Goal: Task Accomplishment & Management: Complete application form

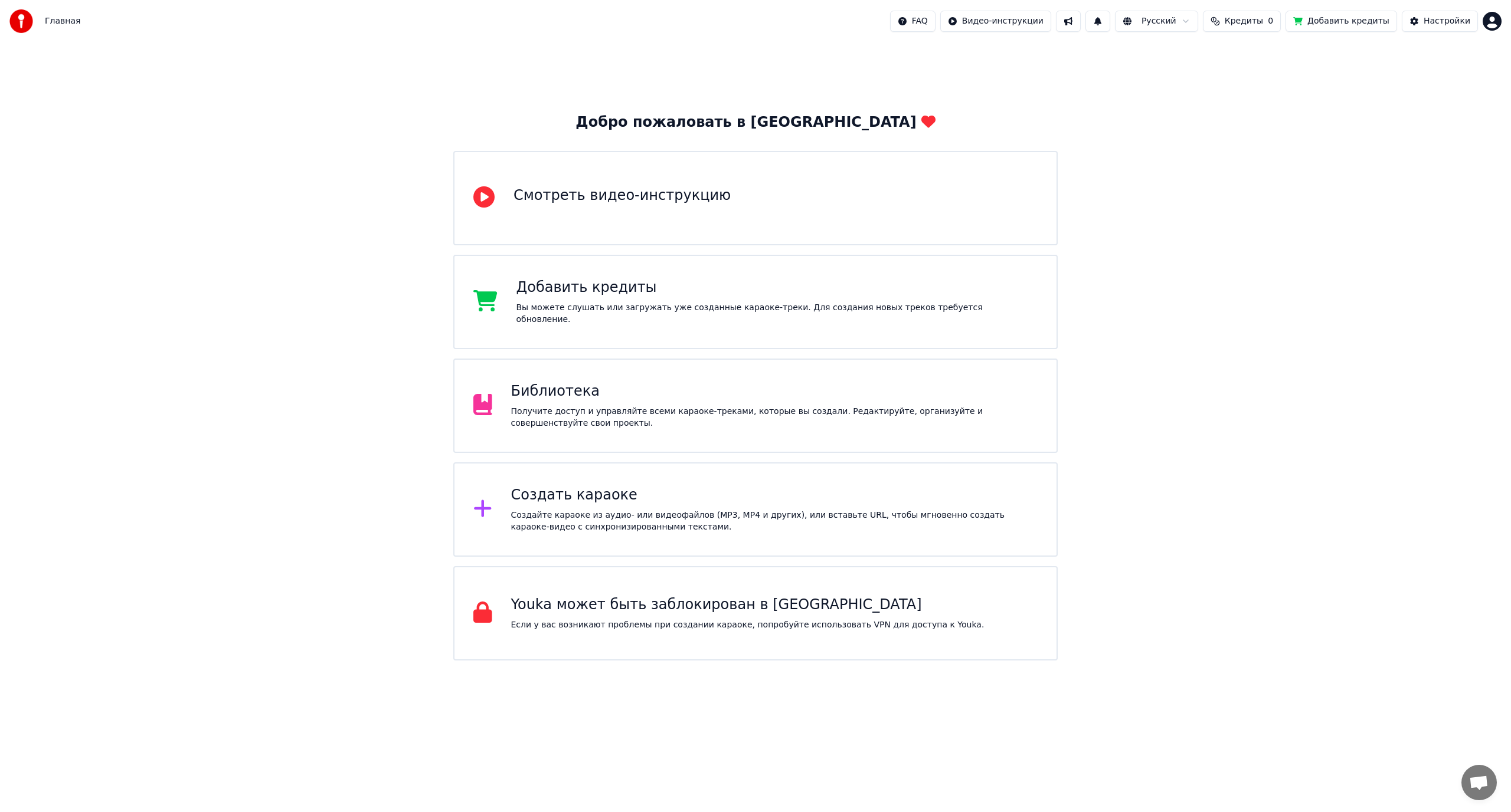
click at [1111, 25] on button at bounding box center [1098, 21] width 25 height 21
click at [1228, 167] on div "Добро пожаловать в Youka Смотреть видео-инструкцию Добавить кредиты Вы можете с…" at bounding box center [755, 351] width 1511 height 618
click at [734, 379] on div "Библиотека Получите доступ и управляйте всеми караоке-треками, которые вы созда…" at bounding box center [756, 406] width 605 height 95
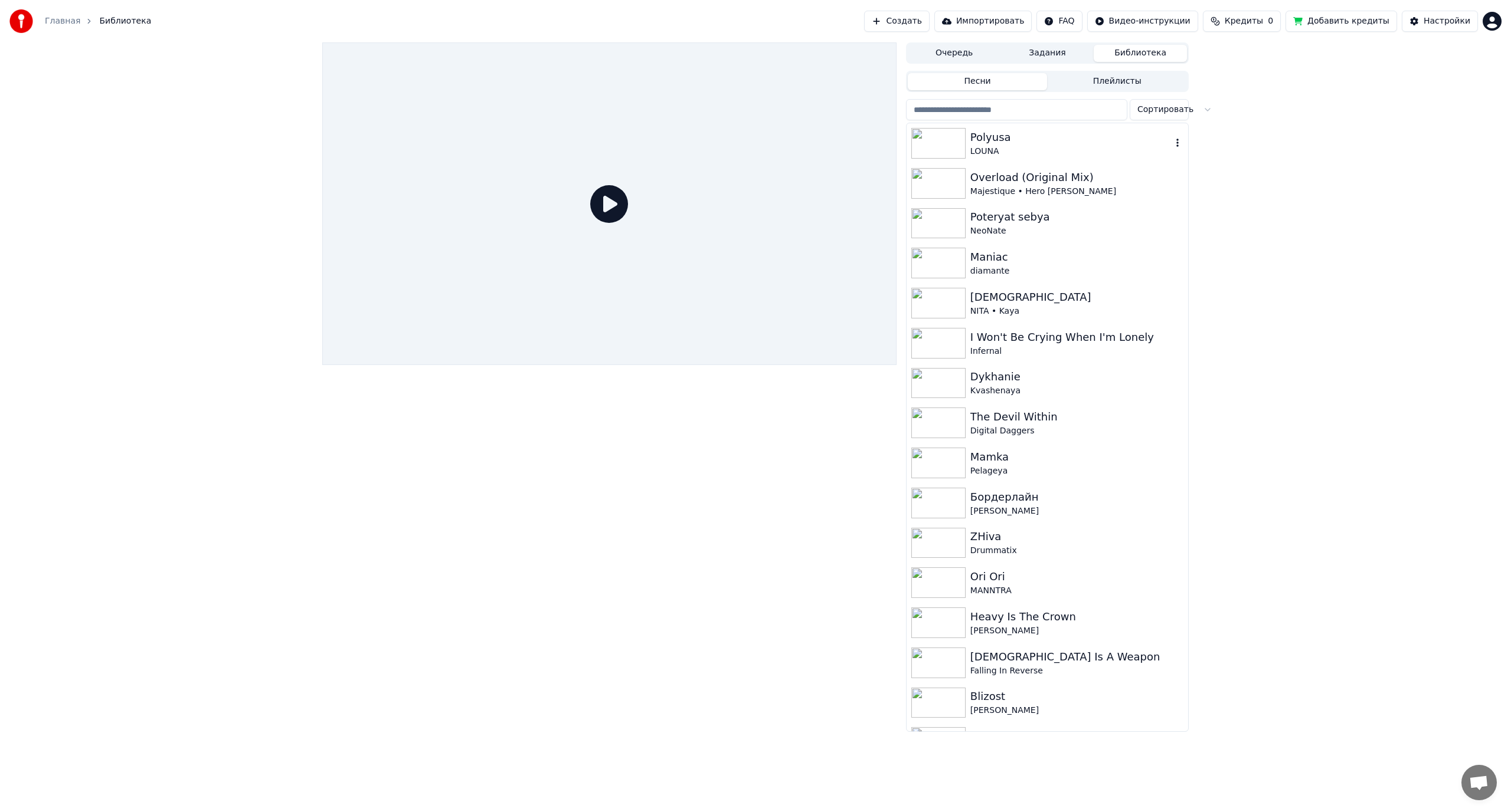
click at [1171, 140] on icon "button" at bounding box center [1177, 142] width 11 height 9
click at [1314, 142] on div "Очередь Задания Библиотека Песни Плейлисты Сортировать Polyusa LOUNA Overload (…" at bounding box center [755, 387] width 1511 height 690
click at [1000, 21] on button "Импортировать" at bounding box center [983, 21] width 98 height 21
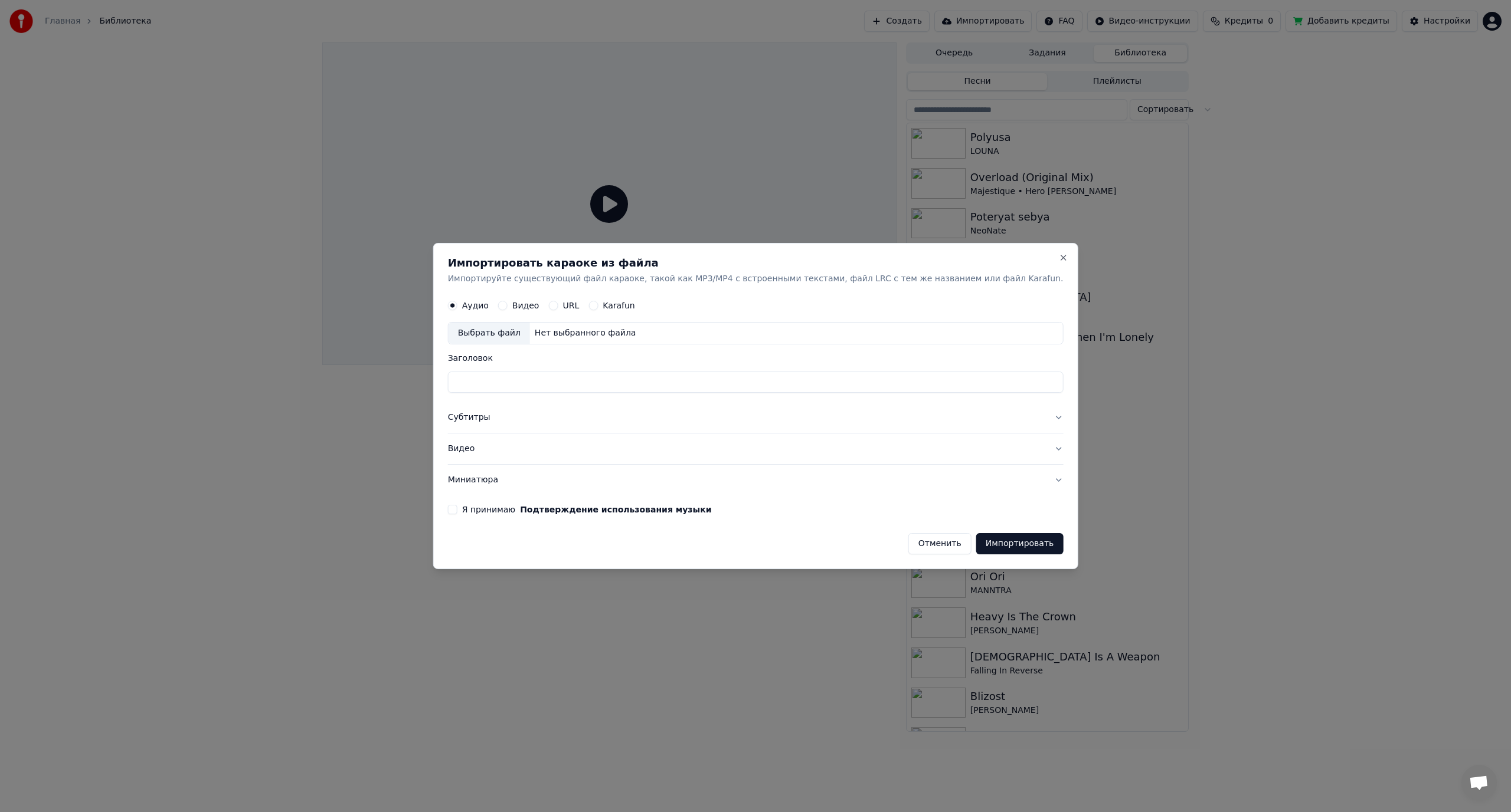
click at [513, 417] on button "Субтитры" at bounding box center [755, 418] width 615 height 31
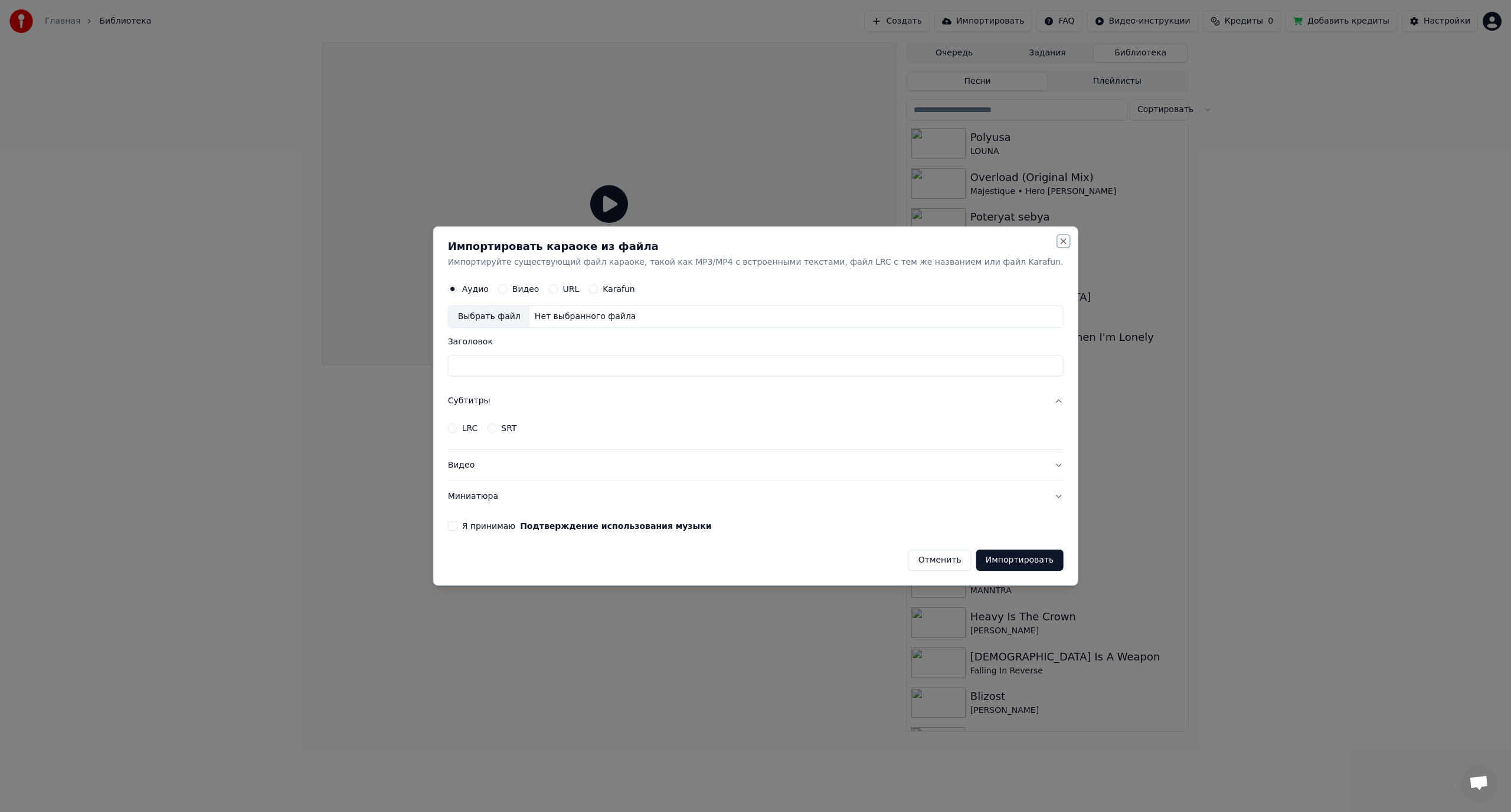
click at [1058, 242] on button "Close" at bounding box center [1063, 241] width 9 height 9
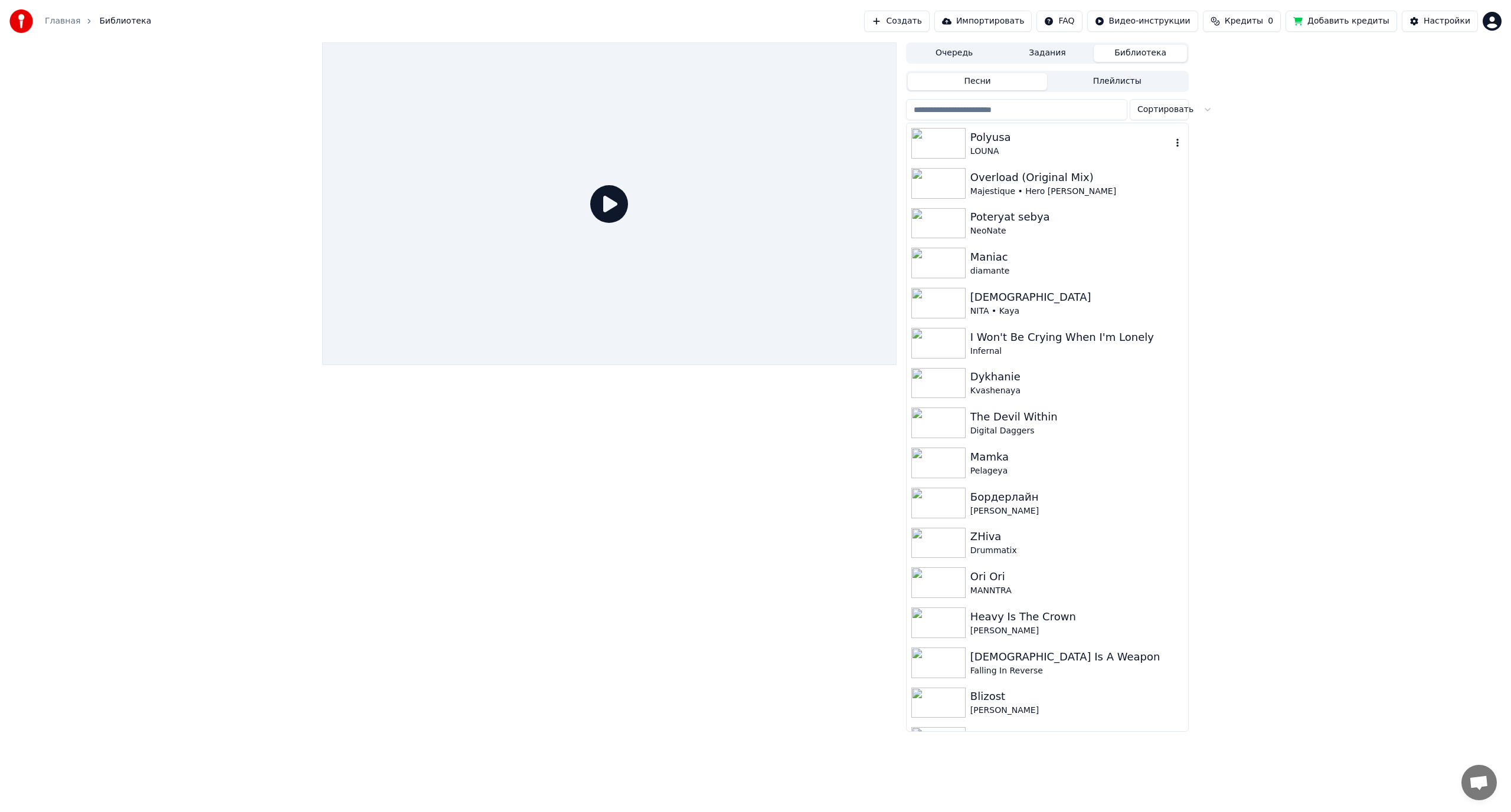
click at [1171, 142] on icon "button" at bounding box center [1177, 142] width 11 height 9
click at [1164, 203] on div "Открыть директорию" at bounding box center [1175, 203] width 143 height 19
click at [1027, 16] on button "Импортировать" at bounding box center [983, 21] width 98 height 21
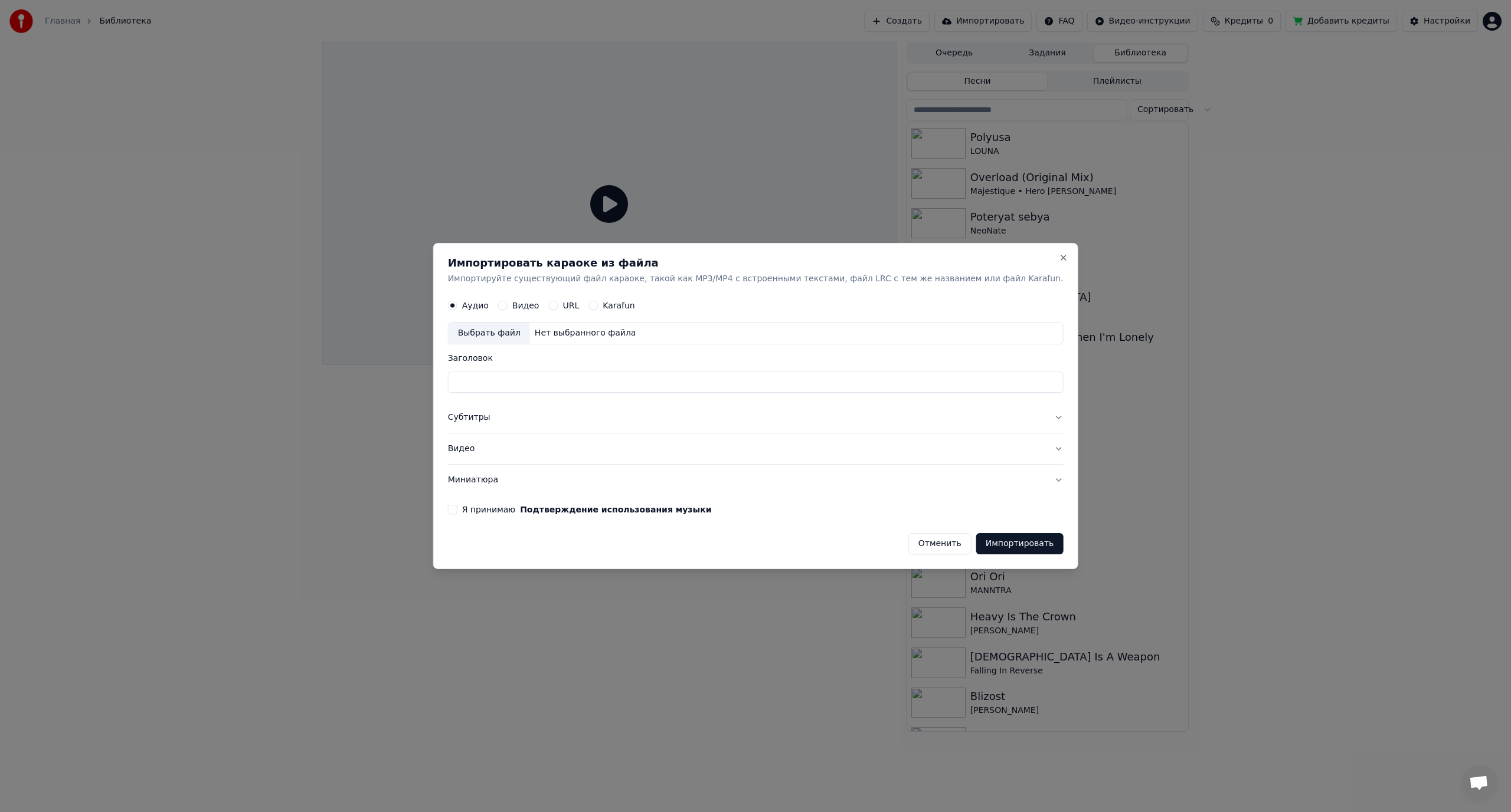
click at [508, 304] on button "Видео" at bounding box center [502, 306] width 9 height 9
click at [511, 420] on button "Субтитры" at bounding box center [755, 418] width 615 height 31
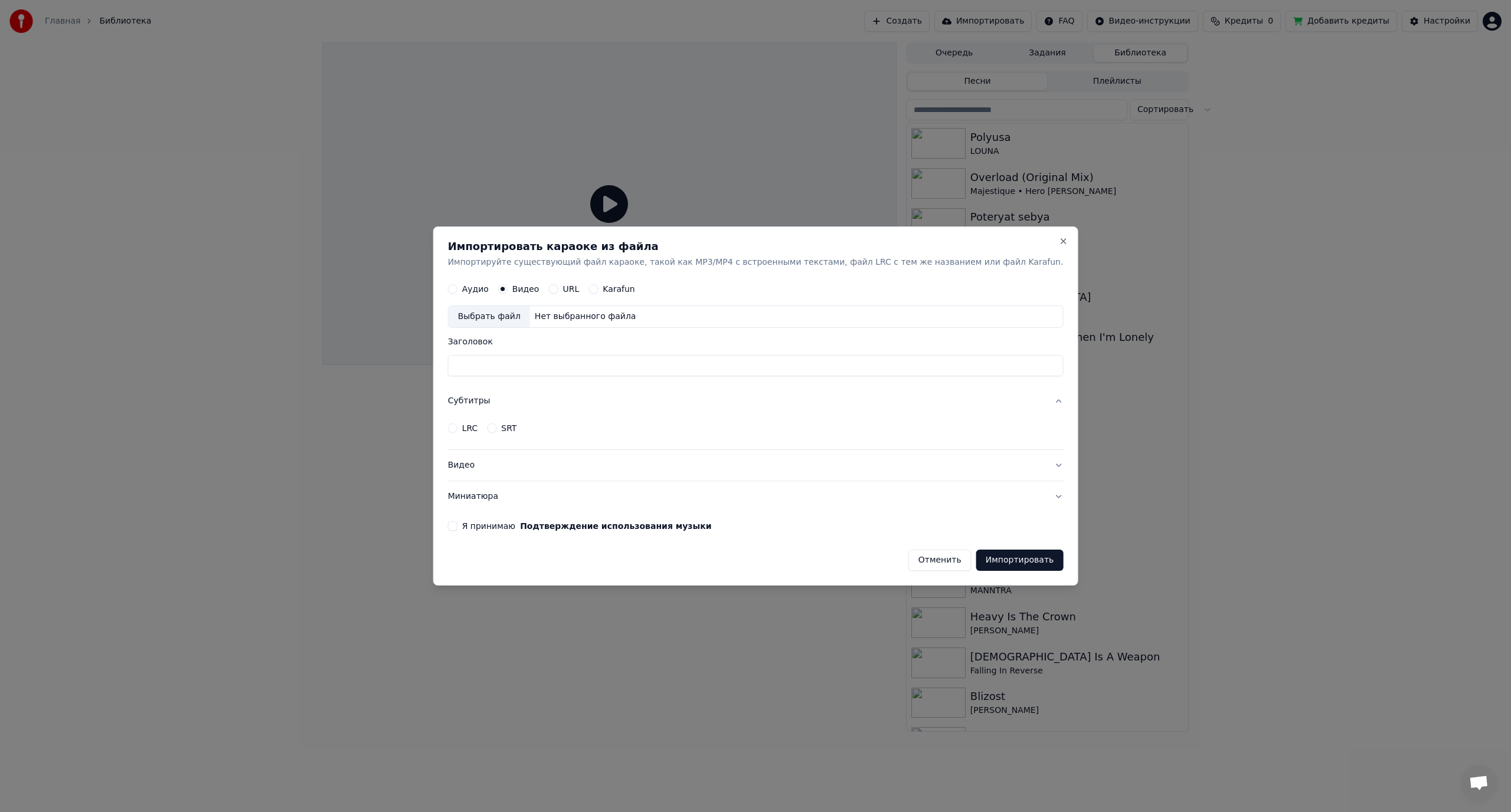
click at [517, 400] on button "Субтитры" at bounding box center [755, 402] width 615 height 31
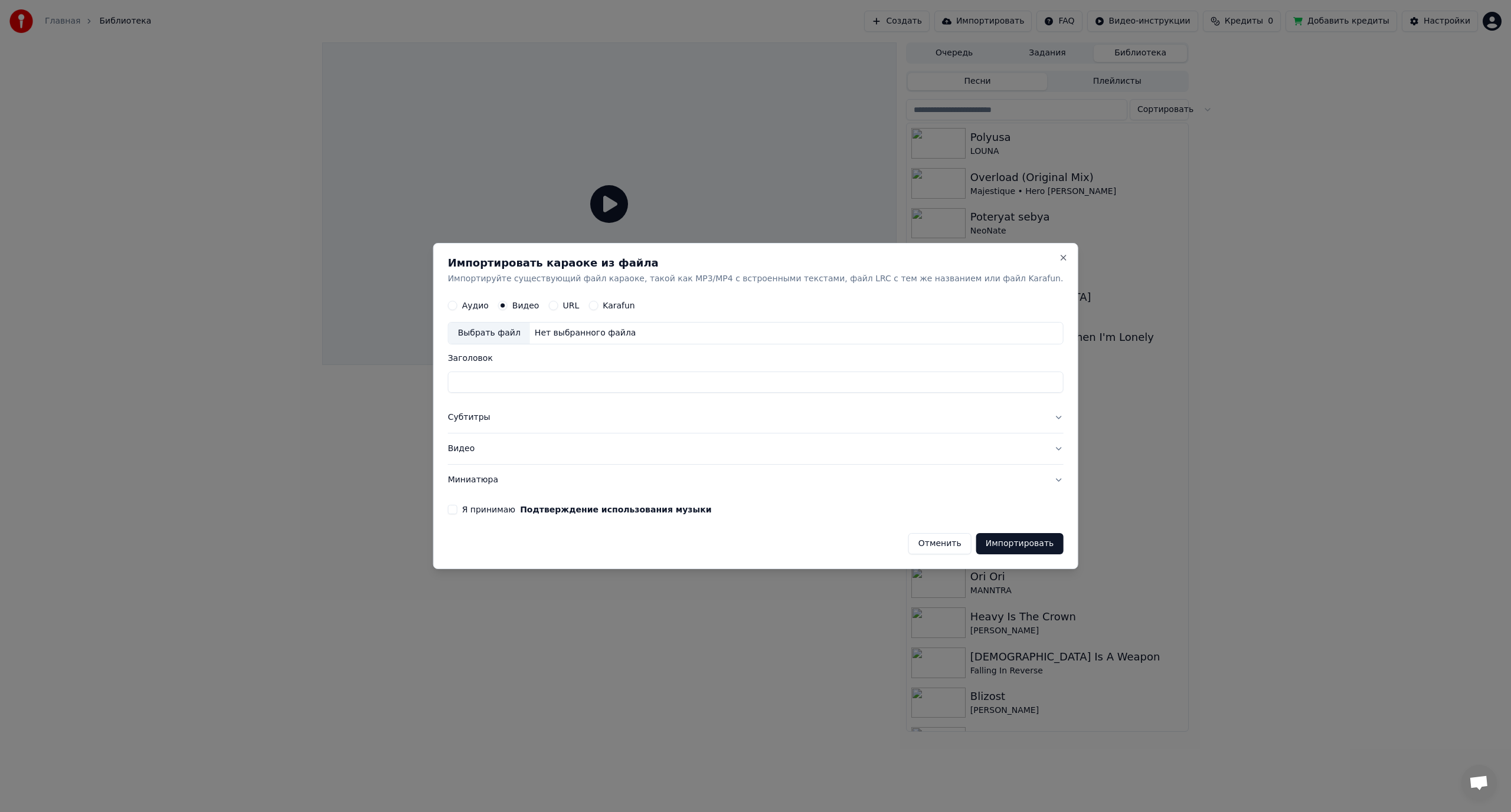
click at [558, 304] on button "URL" at bounding box center [552, 306] width 9 height 9
click at [519, 420] on button "Субтитры" at bounding box center [755, 419] width 615 height 31
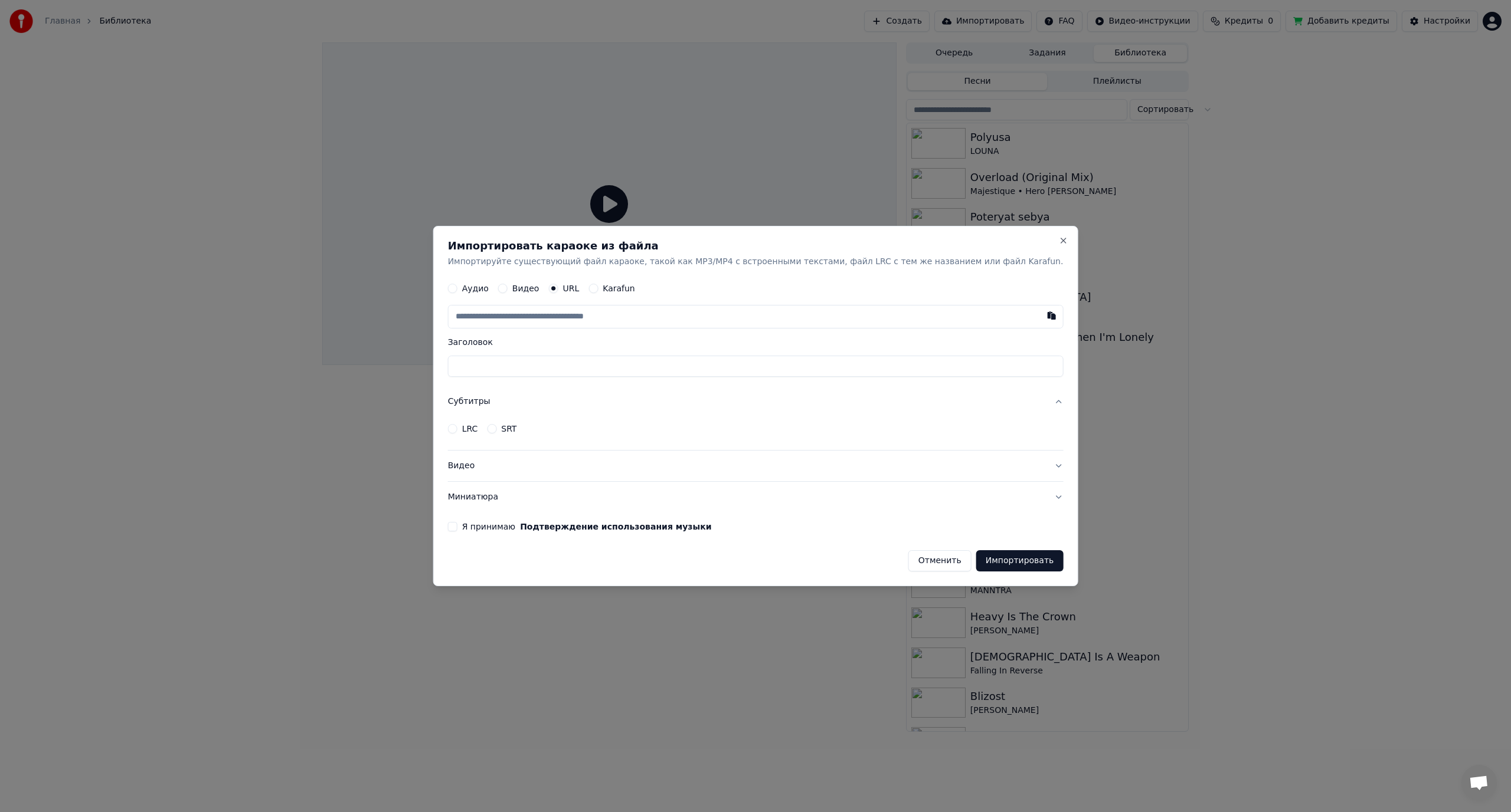
click at [518, 400] on button "Субтитры" at bounding box center [755, 402] width 615 height 31
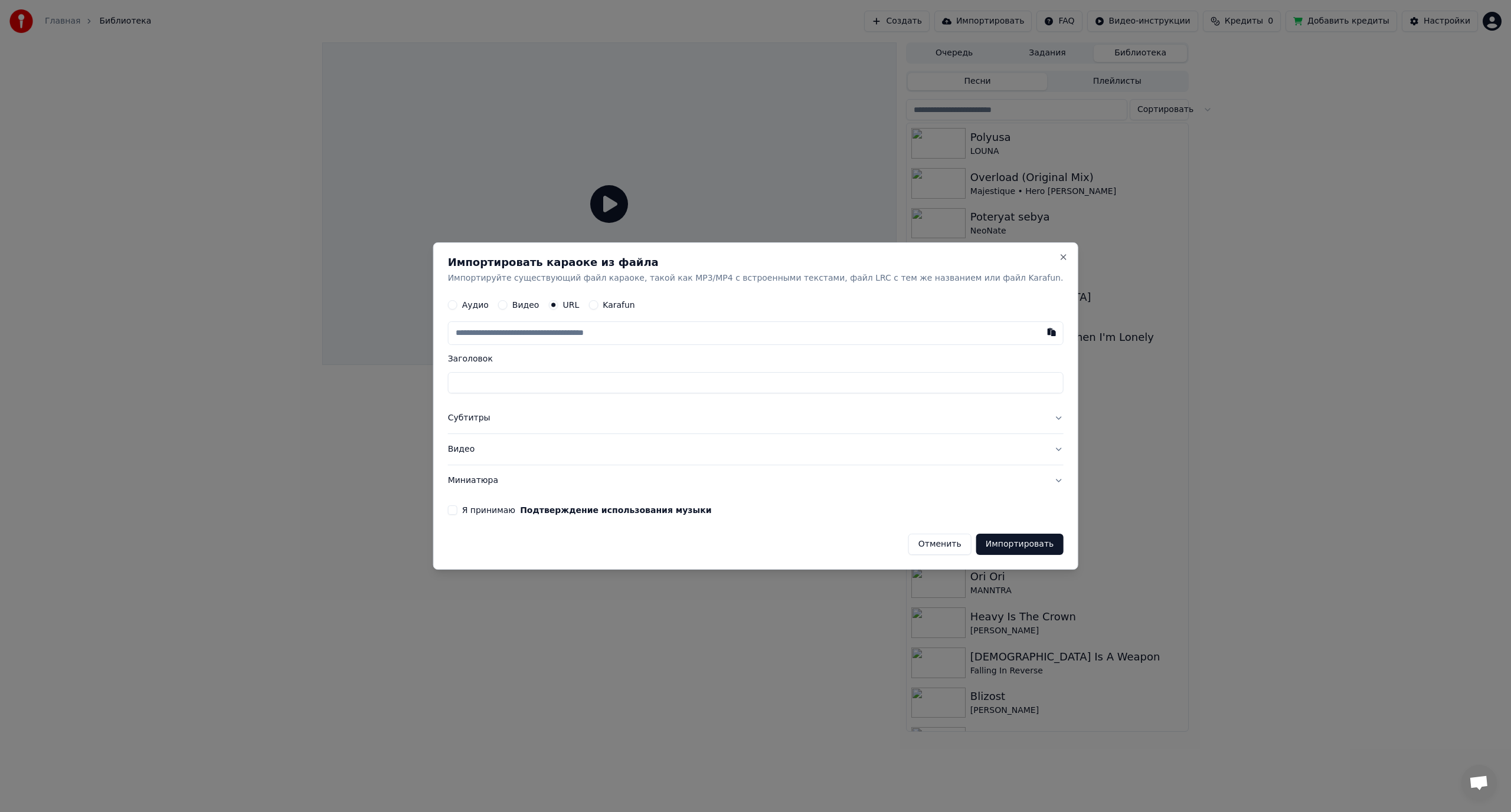
click at [458, 304] on button "Аудио" at bounding box center [452, 305] width 9 height 9
click at [521, 327] on div "Выбрать файл" at bounding box center [489, 334] width 82 height 21
click at [518, 417] on button "Субтитры" at bounding box center [755, 418] width 615 height 31
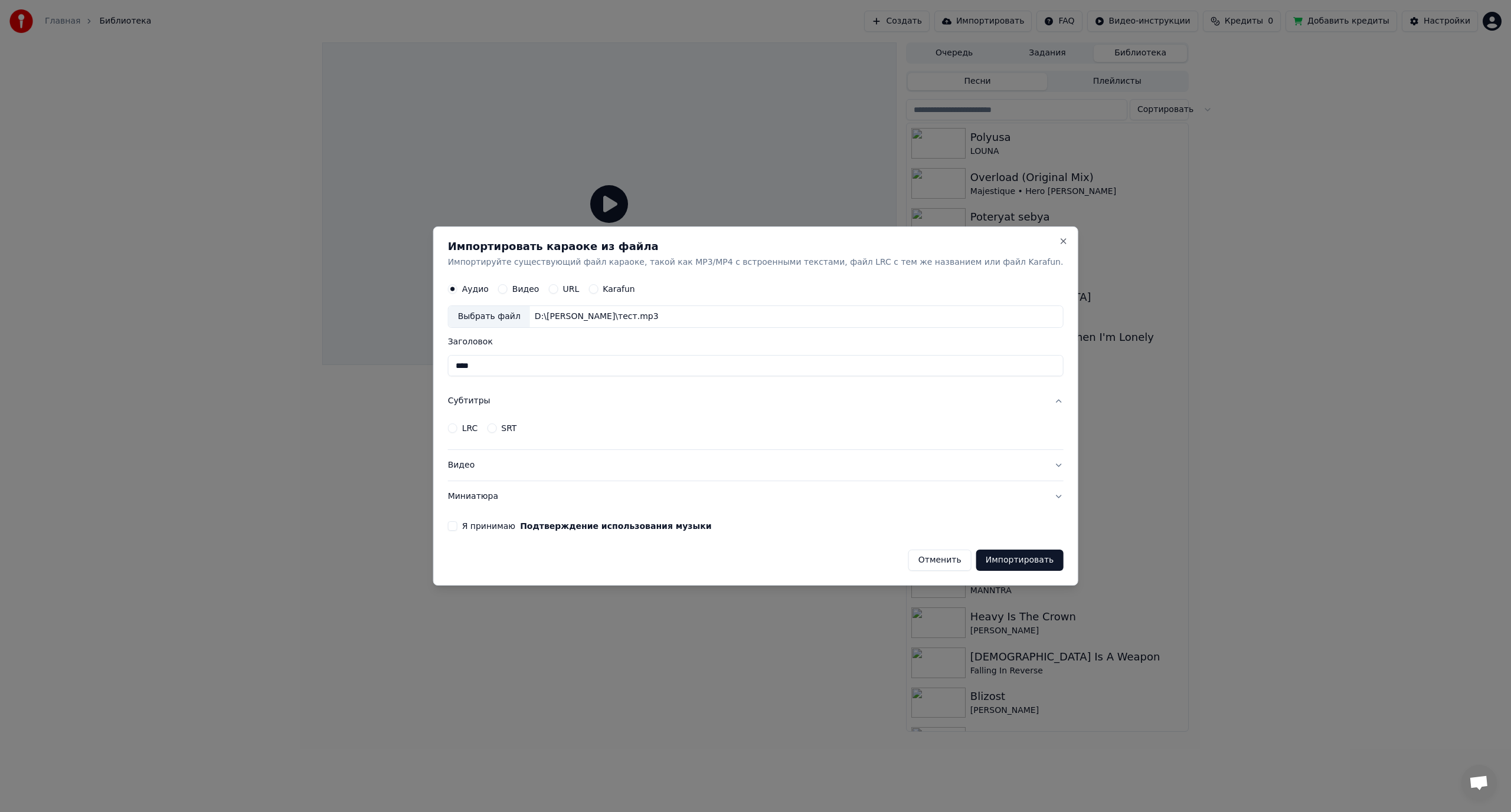
click at [497, 427] on button "SRT" at bounding box center [491, 428] width 9 height 9
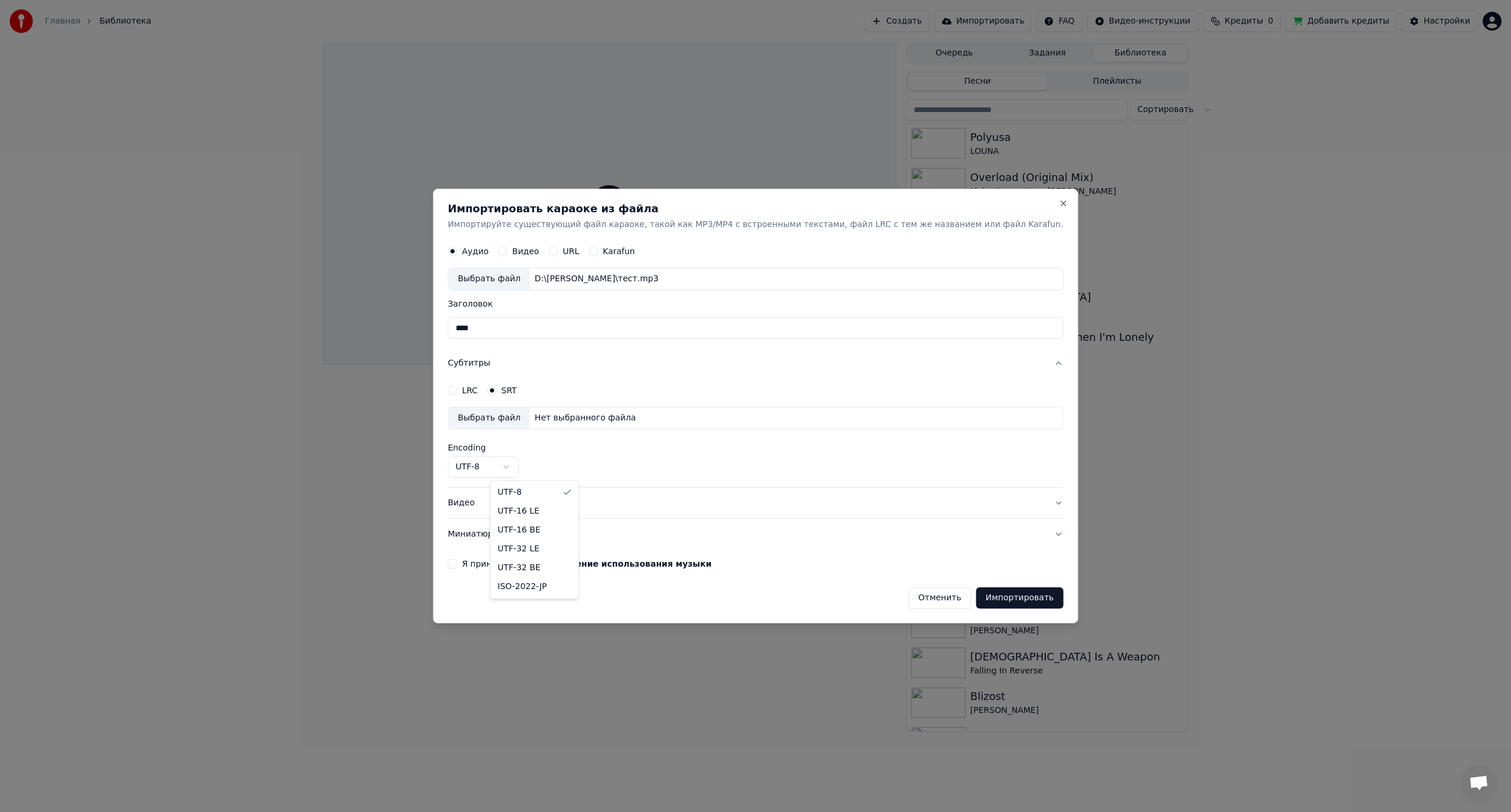
click at [528, 466] on body "Главная Библиотека Создать Импортировать FAQ Видео-инструкции Кредиты 0 Добавит…" at bounding box center [755, 406] width 1511 height 812
click at [527, 416] on div "Выбрать файл" at bounding box center [489, 419] width 82 height 21
click at [458, 564] on button "Я принимаю Подтверждение использования музыки" at bounding box center [452, 564] width 9 height 9
click at [530, 277] on div "Выбрать файл" at bounding box center [489, 280] width 82 height 21
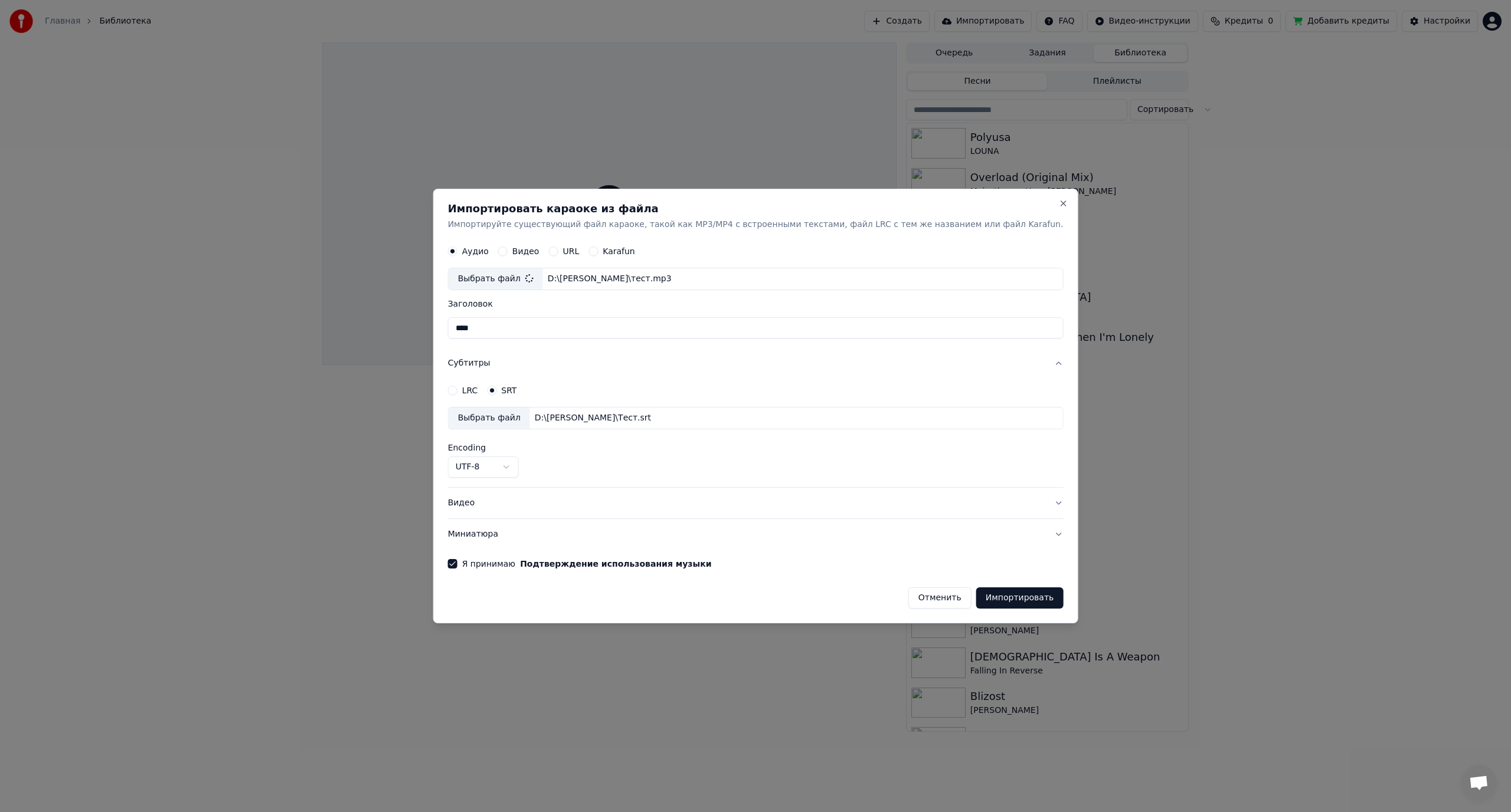
type input "****"
click at [984, 601] on button "Импортировать" at bounding box center [1020, 599] width 87 height 21
click at [1058, 204] on button "Close" at bounding box center [1063, 203] width 9 height 9
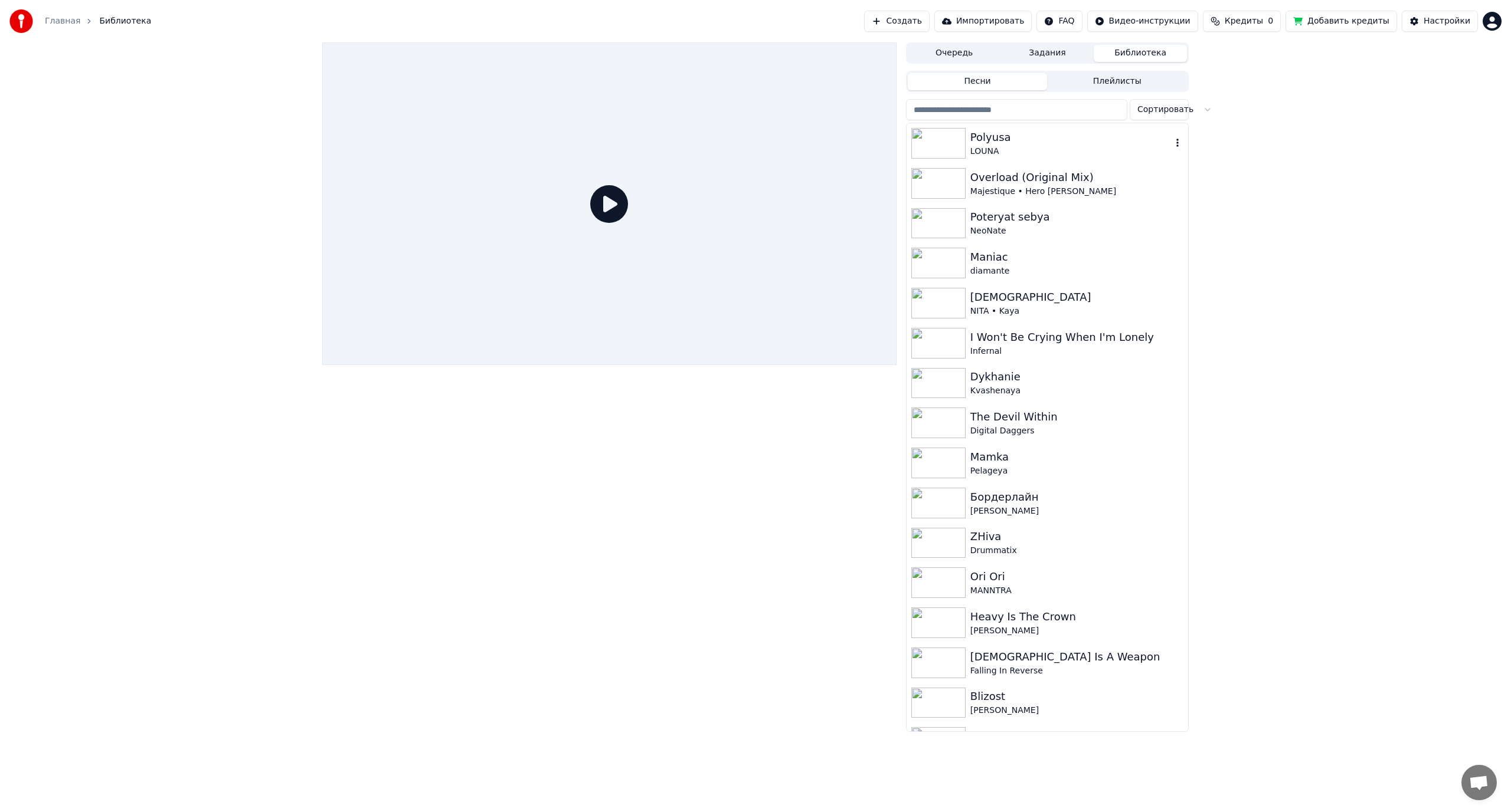
click at [1171, 140] on icon "button" at bounding box center [1177, 142] width 11 height 9
click at [1140, 206] on div "Открыть директорию" at bounding box center [1175, 203] width 143 height 19
click at [1027, 20] on button "Импортировать" at bounding box center [983, 21] width 98 height 21
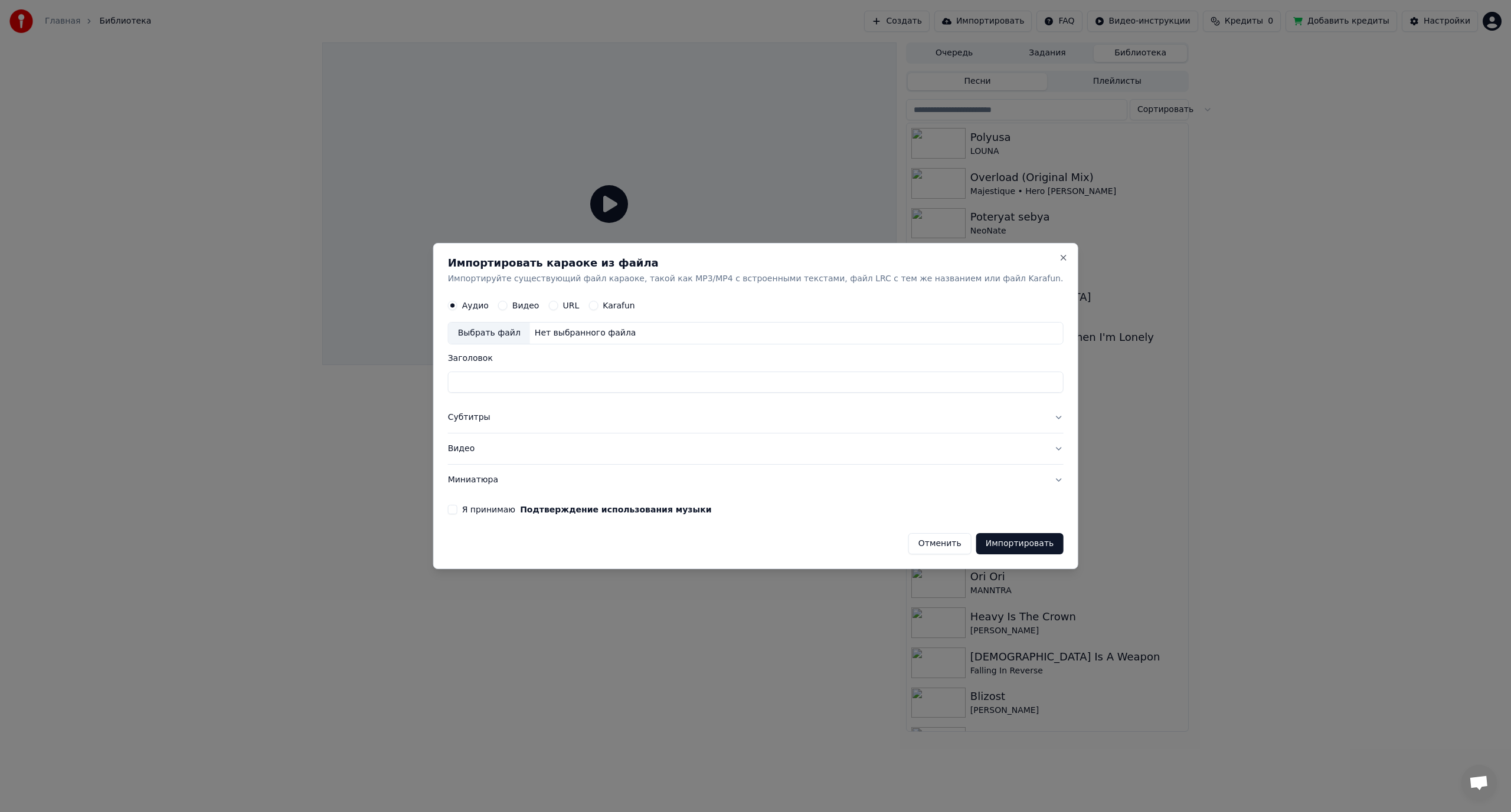
click at [514, 327] on div "Выбрать файл" at bounding box center [489, 334] width 82 height 21
type input "****"
click at [506, 415] on button "Субтитры" at bounding box center [755, 418] width 615 height 31
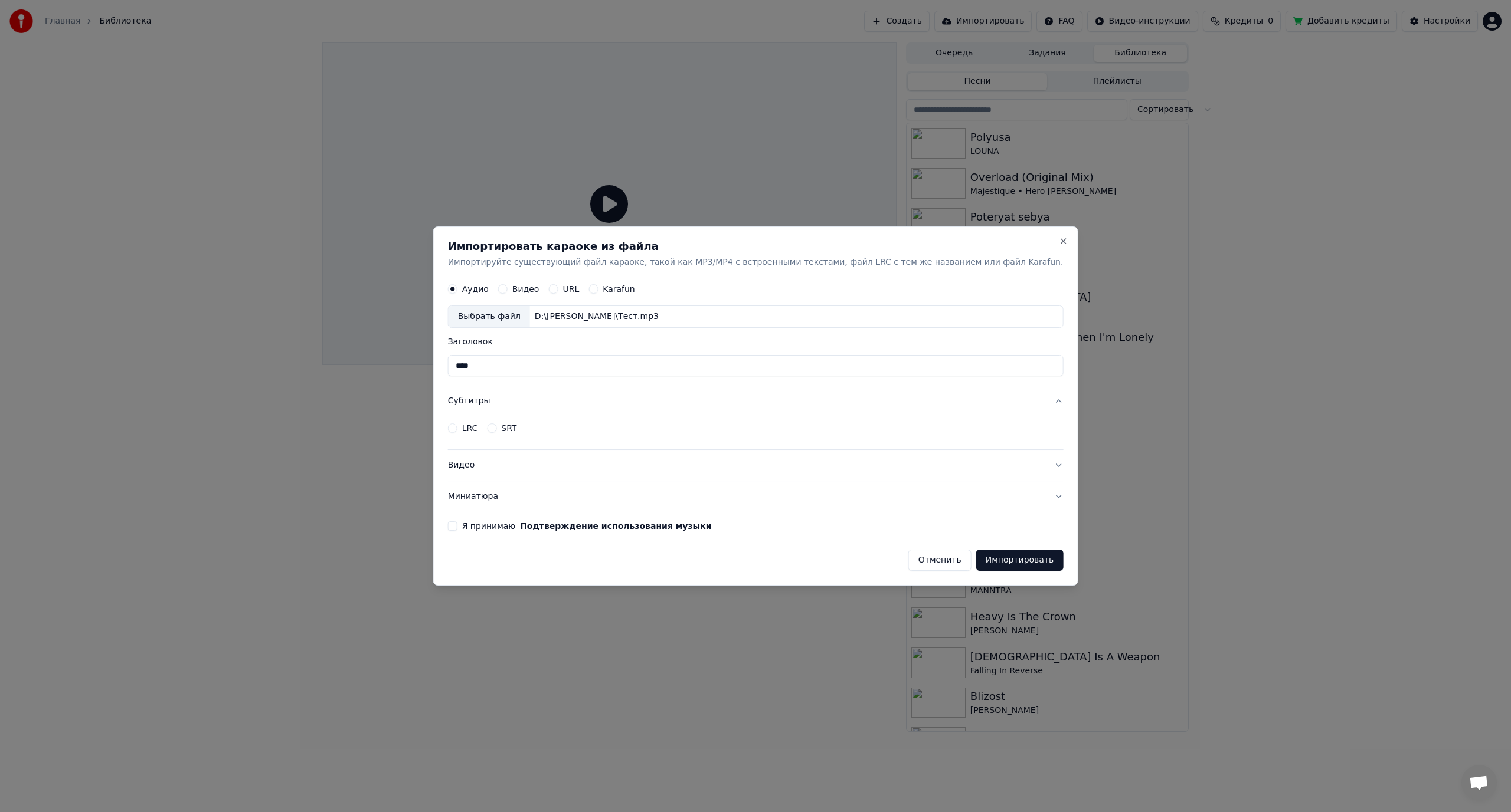
click at [497, 428] on button "SRT" at bounding box center [491, 428] width 9 height 9
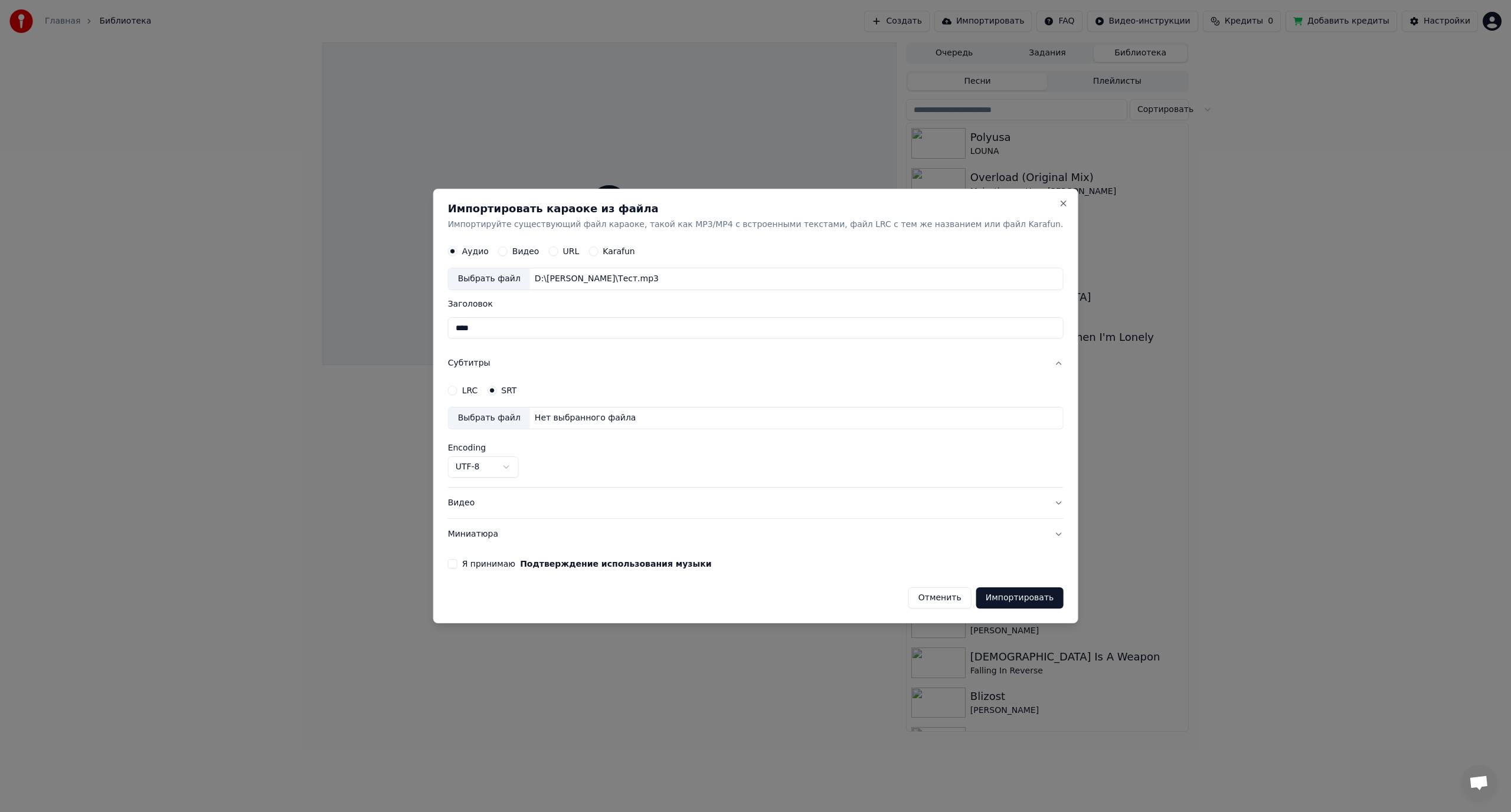
click at [527, 422] on div "Выбрать файл" at bounding box center [489, 419] width 82 height 21
click at [458, 562] on button "Я принимаю Подтверждение использования музыки" at bounding box center [452, 564] width 9 height 9
click at [994, 600] on button "Импортировать" at bounding box center [1020, 599] width 87 height 21
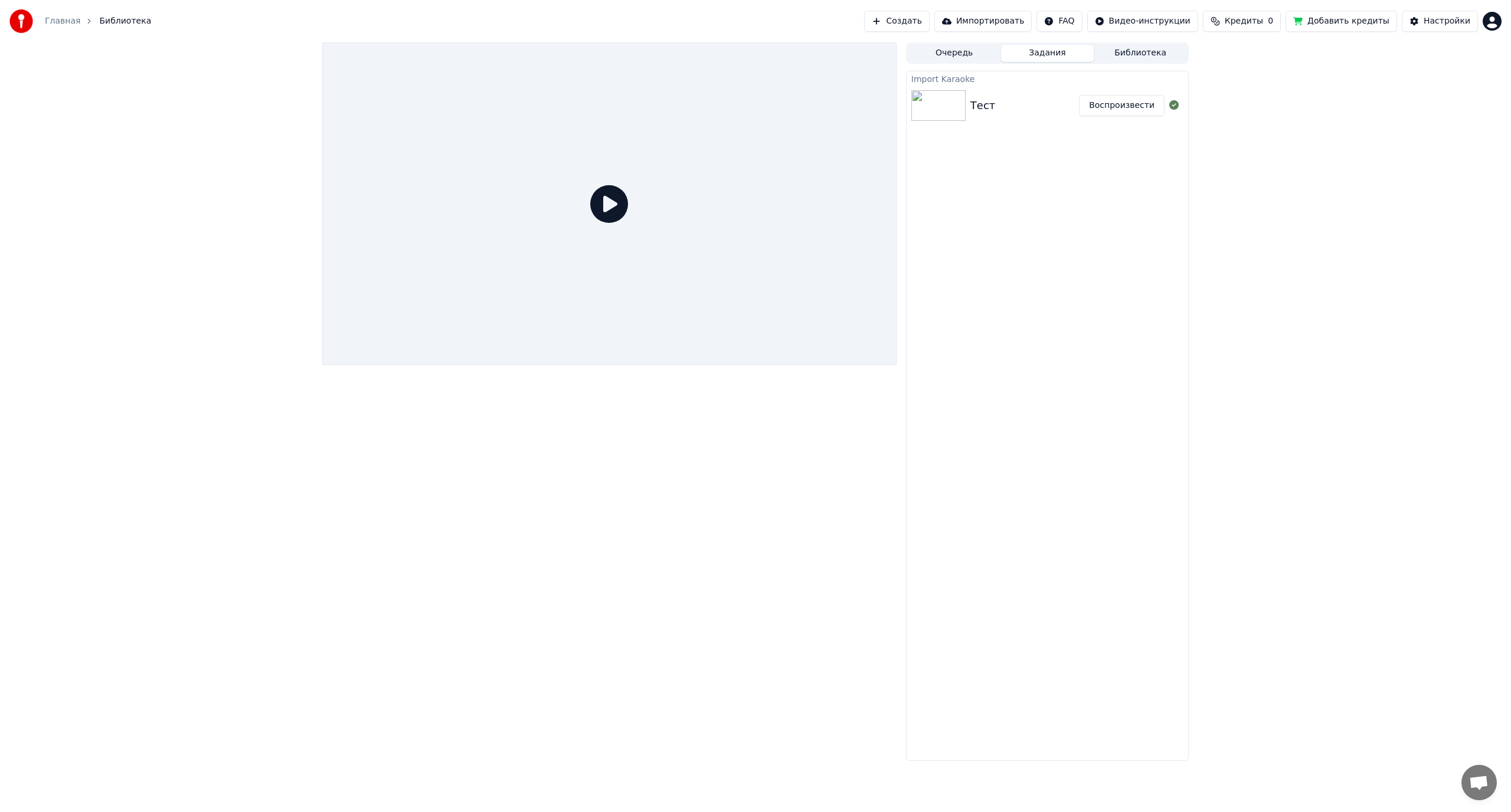
click at [1139, 107] on button "Воспроизвести" at bounding box center [1121, 106] width 85 height 21
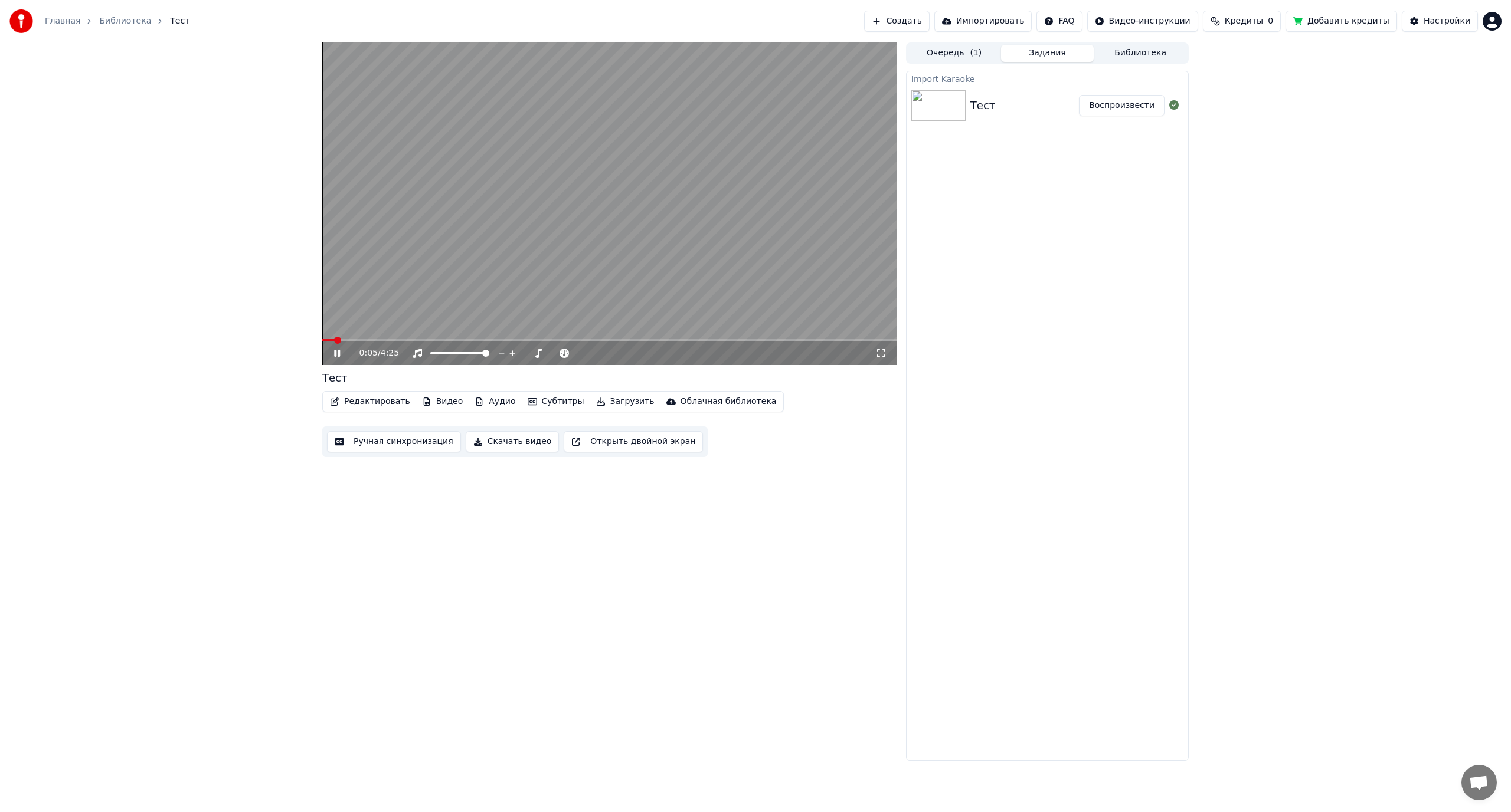
click at [570, 293] on video at bounding box center [610, 203] width 575 height 323
click at [461, 357] on span at bounding box center [465, 354] width 7 height 7
click at [369, 402] on button "Редактировать" at bounding box center [370, 402] width 90 height 16
click at [233, 430] on div "0:05 / 4:25 Тест Редактировать Видео Аудио Субтитры Загрузить Облачная библиоте…" at bounding box center [755, 401] width 1511 height 718
click at [375, 400] on button "Редактировать" at bounding box center [370, 402] width 90 height 16
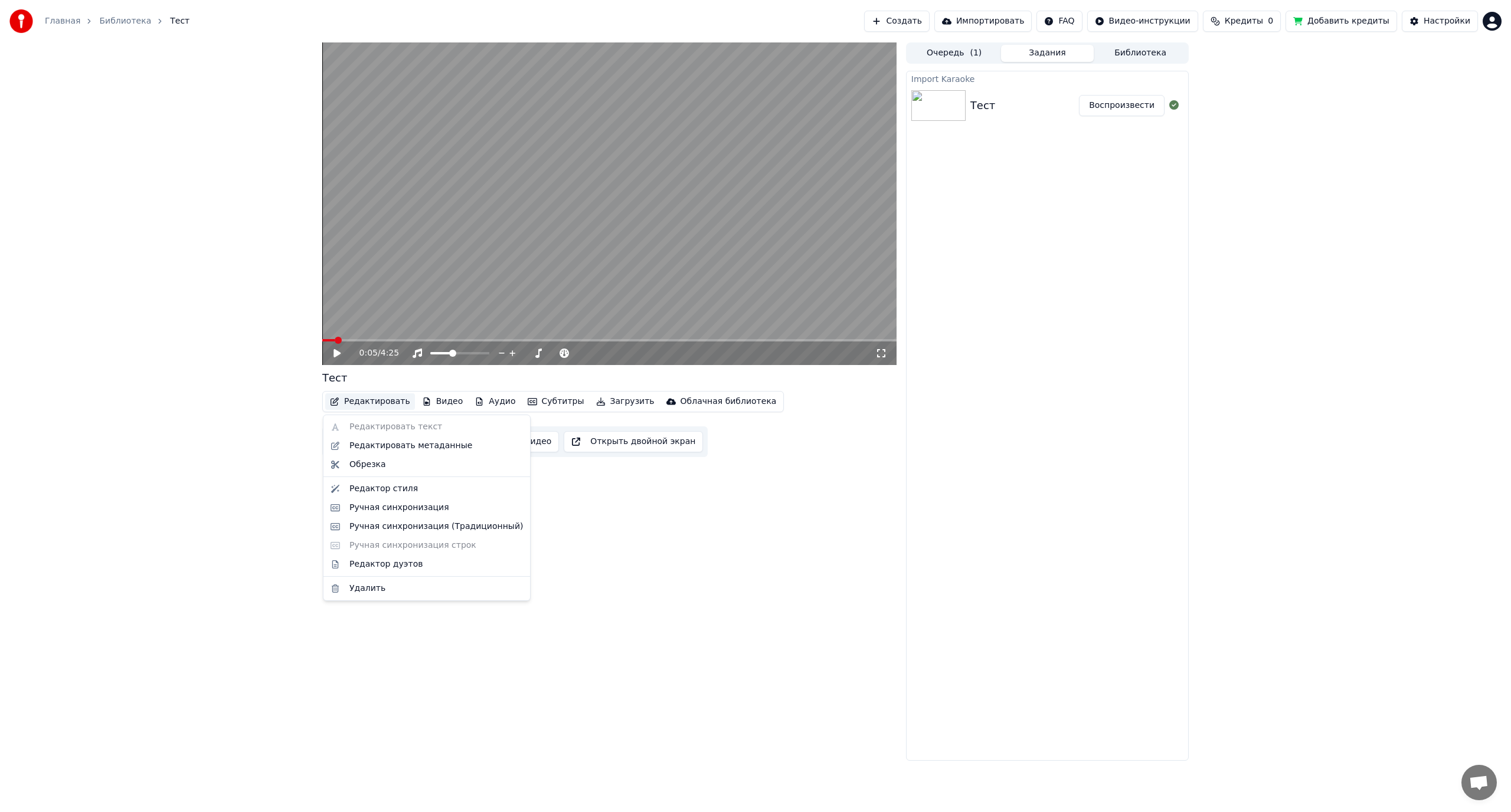
click at [186, 452] on div "0:05 / 4:25 Тест Редактировать Видео Аудио Субтитры Загрузить Облачная библиоте…" at bounding box center [755, 401] width 1511 height 718
click at [398, 441] on button "Ручная синхронизация" at bounding box center [393, 442] width 134 height 21
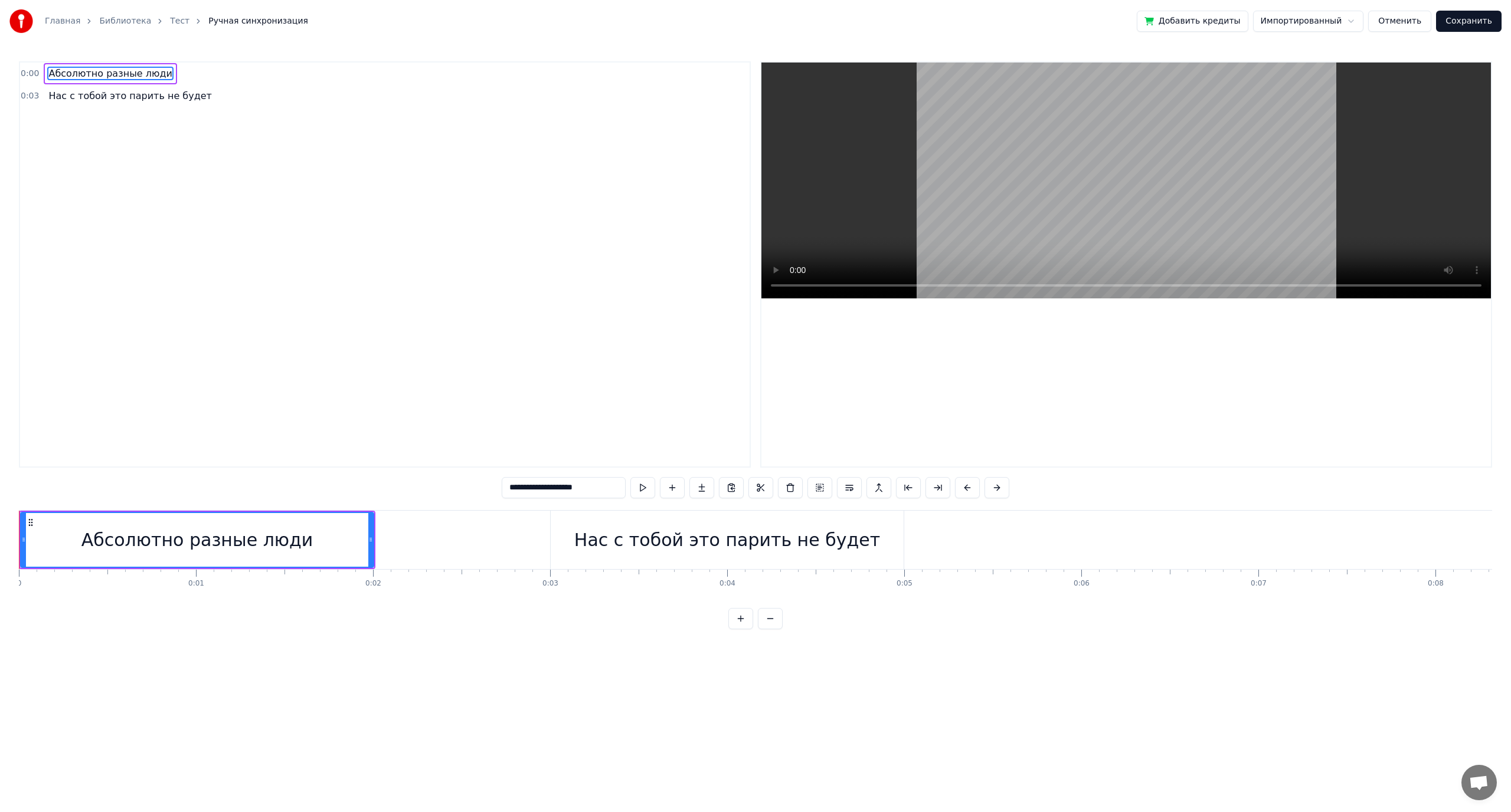
click at [1403, 20] on button "Отменить" at bounding box center [1400, 21] width 63 height 21
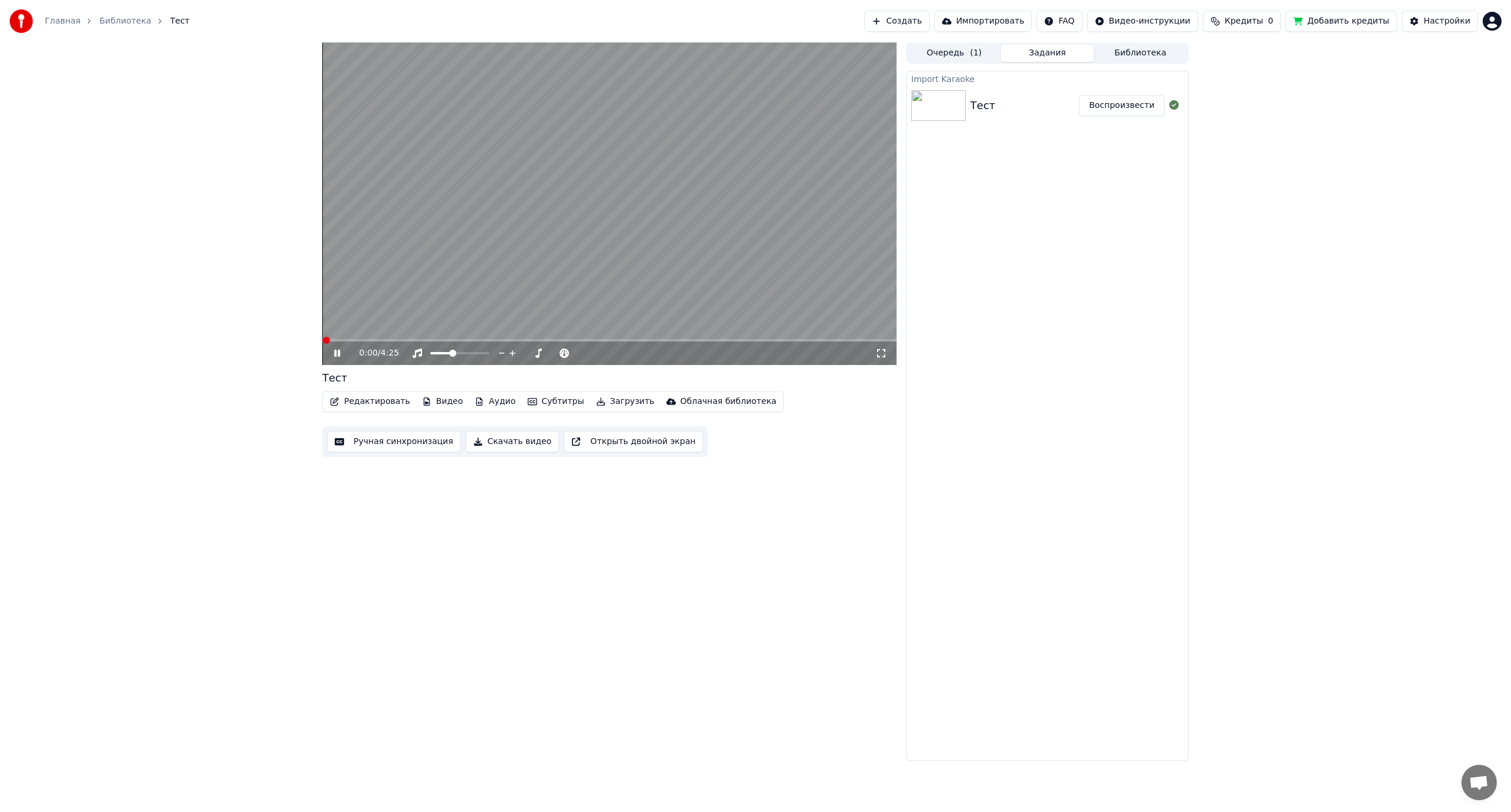
click at [671, 249] on video at bounding box center [610, 203] width 575 height 323
click at [1136, 49] on button "Библиотека" at bounding box center [1141, 54] width 93 height 17
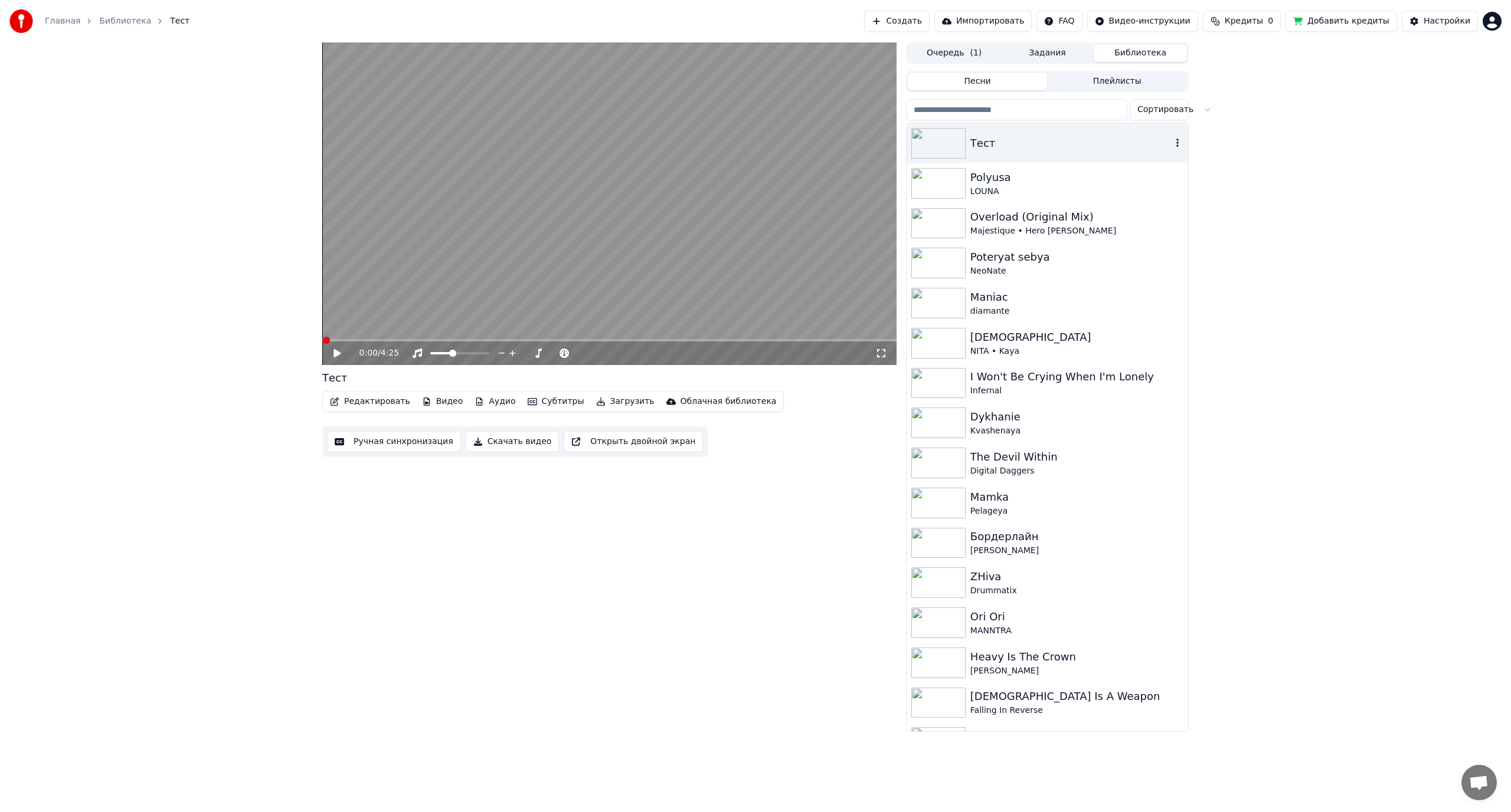
click at [1171, 136] on button "button" at bounding box center [1177, 143] width 11 height 14
click at [1133, 239] on div "Удалить" at bounding box center [1175, 241] width 143 height 19
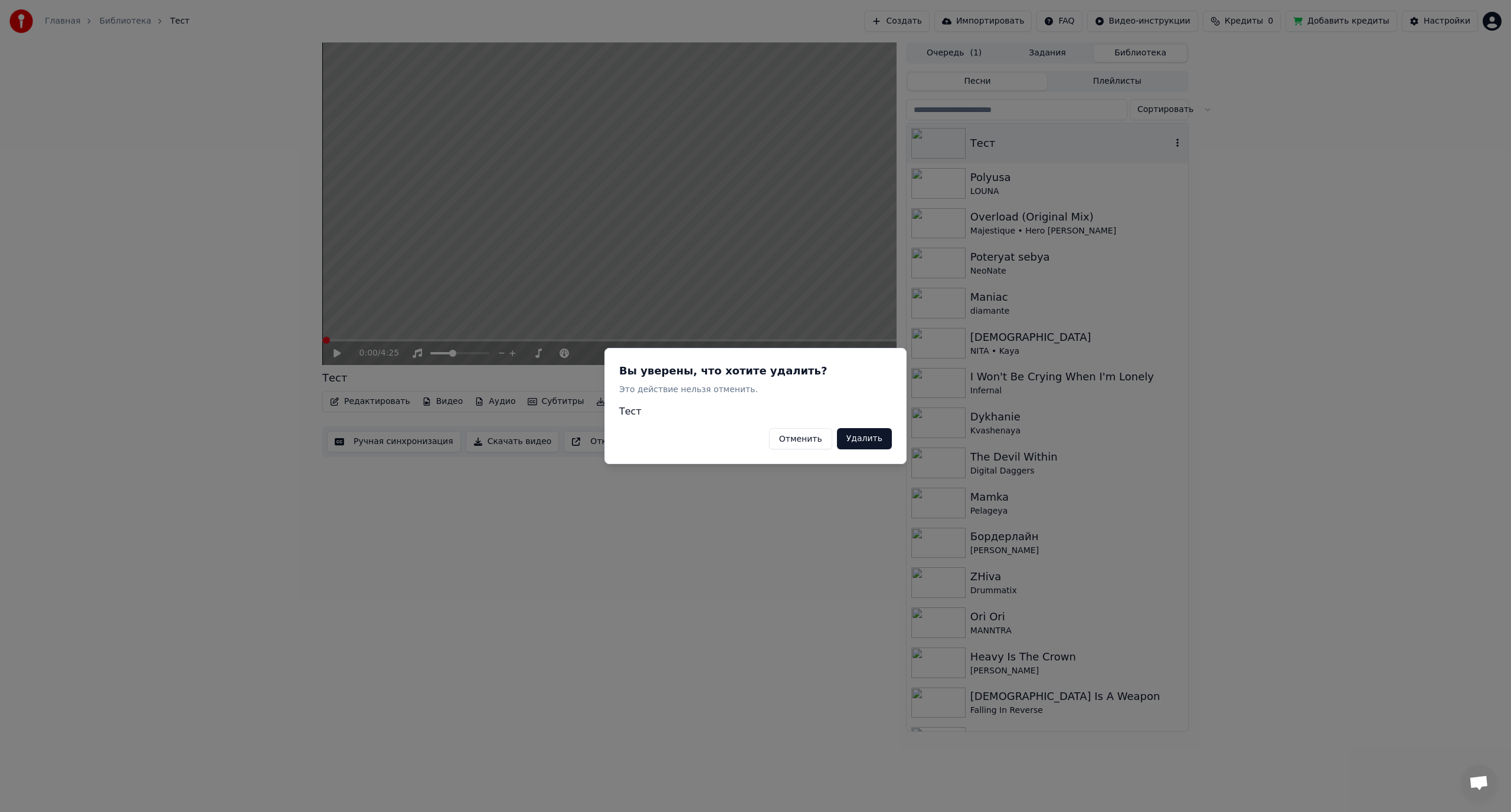
click at [872, 438] on button "Удалить" at bounding box center [864, 439] width 55 height 21
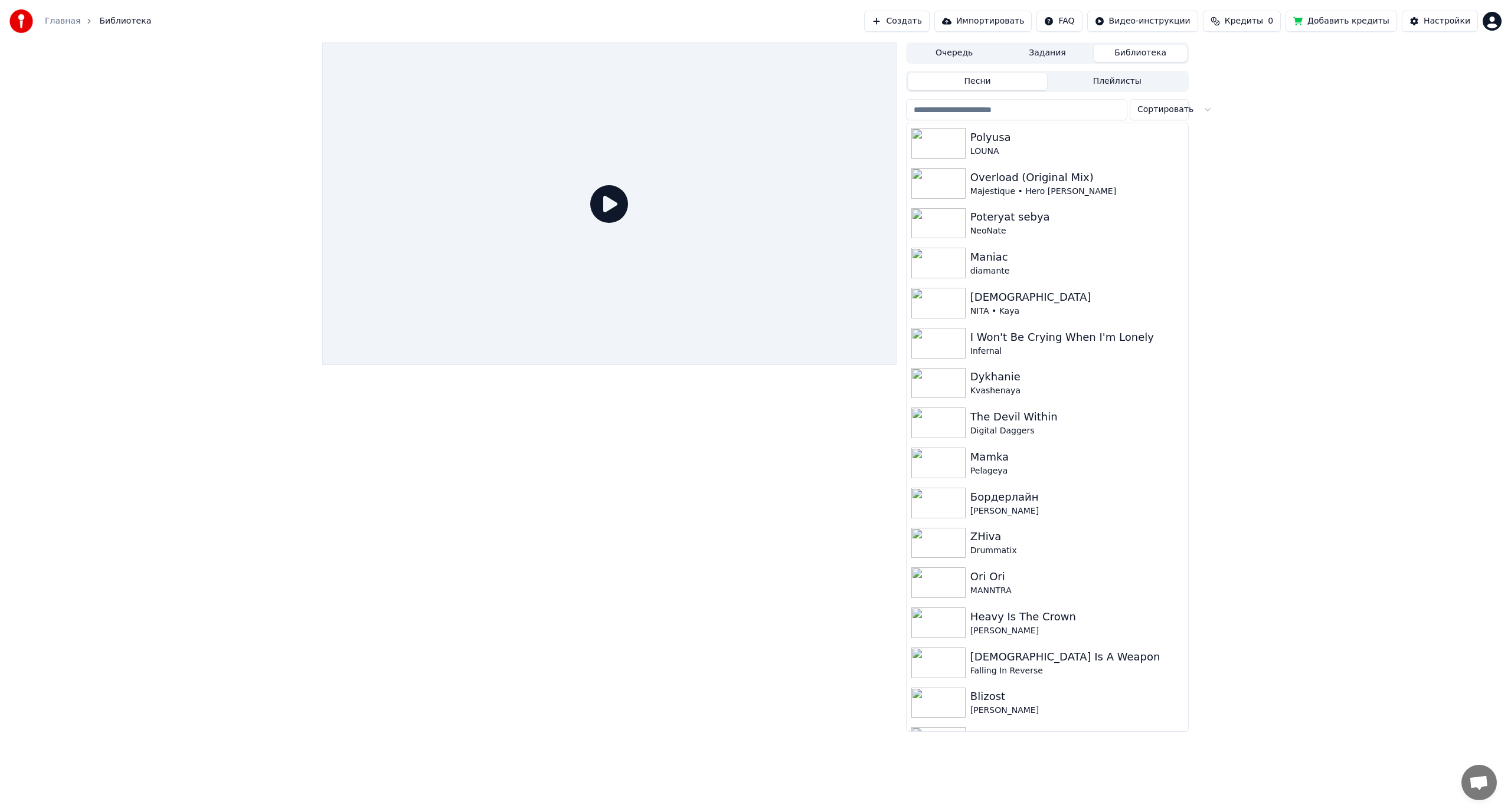
click at [1354, 152] on div "Очередь Задания Библиотека Песни Плейлисты Сортировать Polyusa LOUNA Overload (…" at bounding box center [755, 387] width 1511 height 690
click at [1444, 21] on div "Настройки" at bounding box center [1447, 21] width 47 height 11
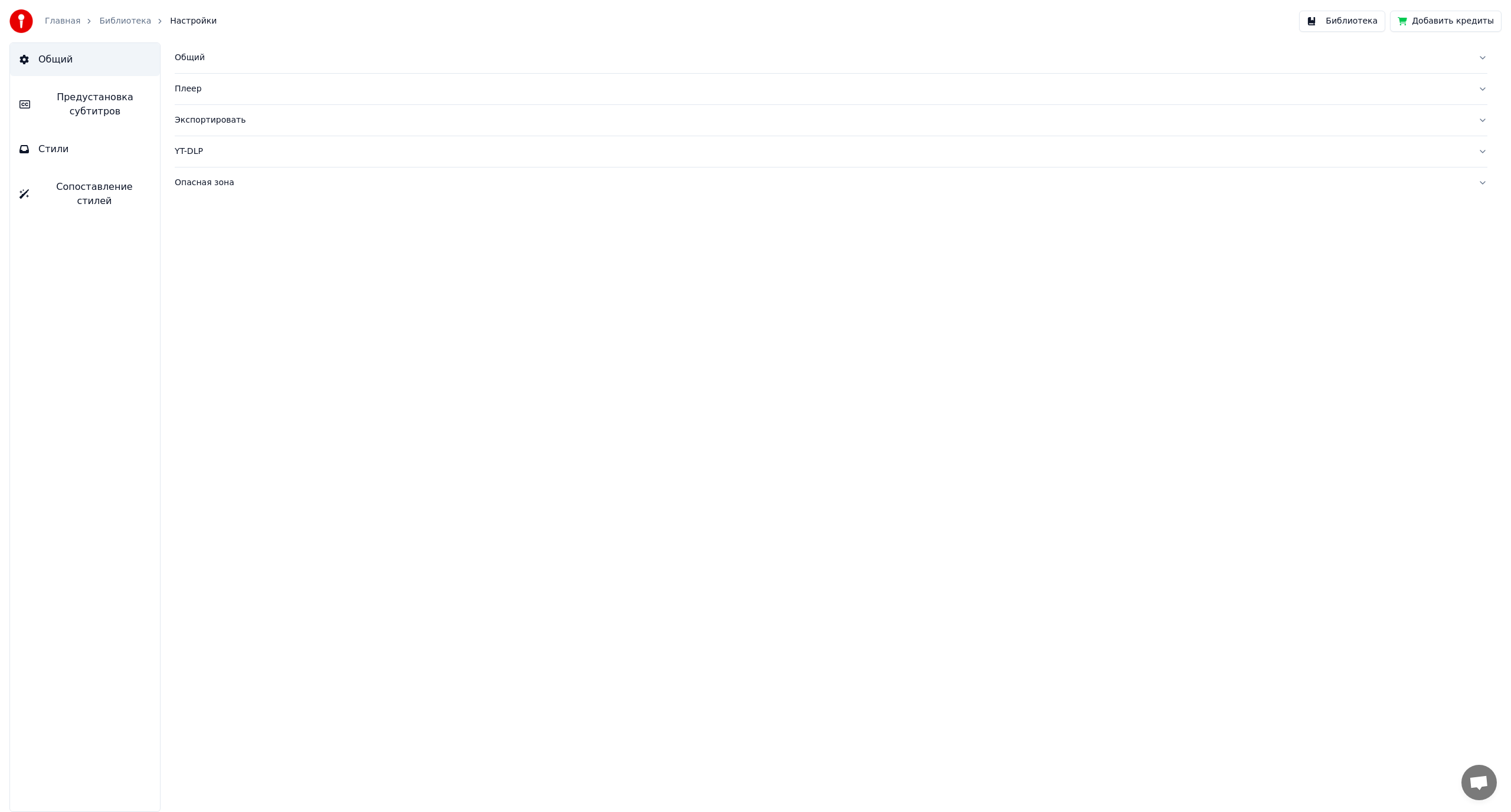
click at [57, 21] on link "Главная" at bounding box center [62, 21] width 35 height 11
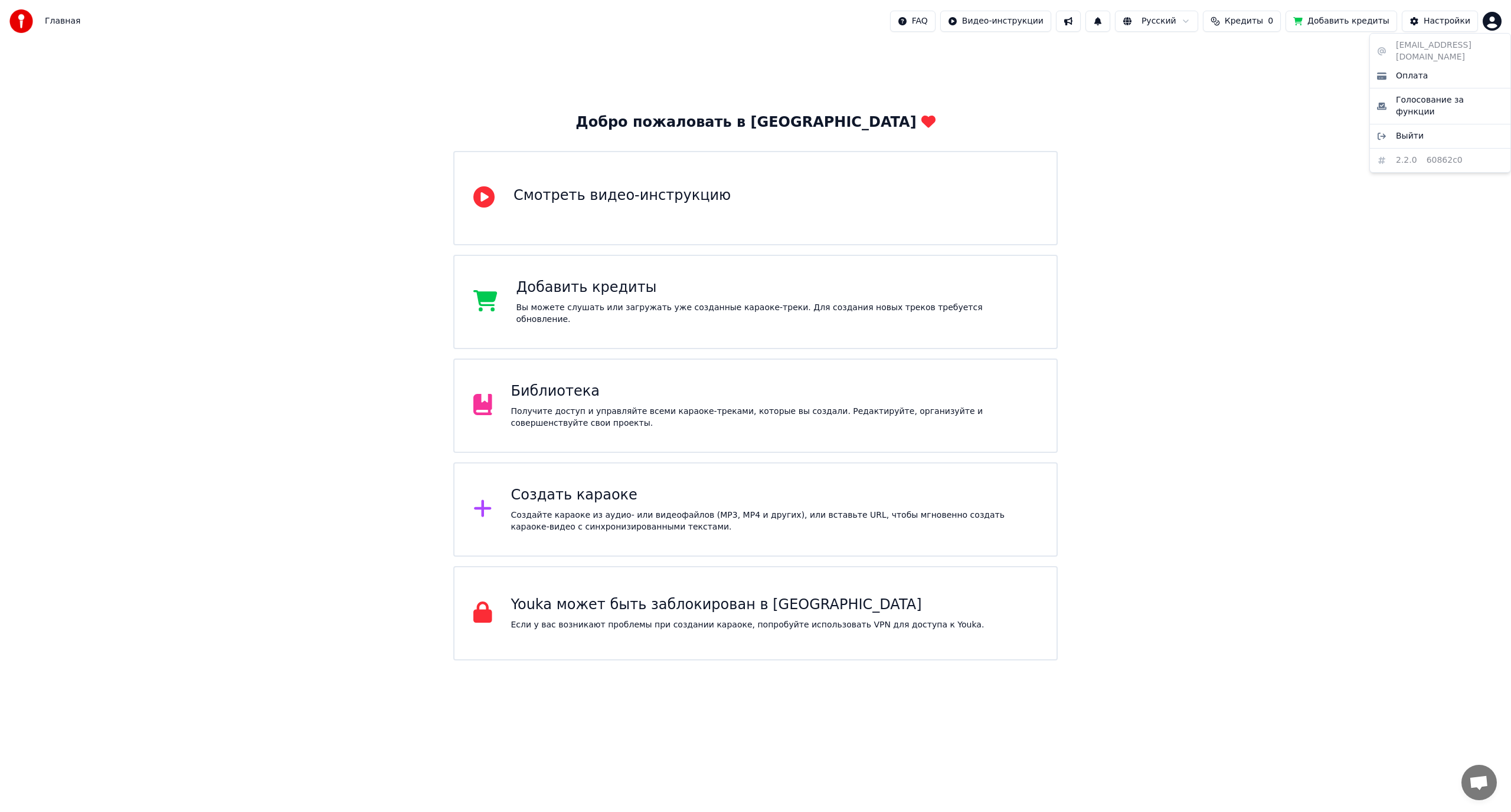
click at [1495, 21] on html "Главная FAQ Видео-инструкции Русский Кредиты 0 Добавить кредиты Настройки Добро…" at bounding box center [755, 330] width 1511 height 661
click at [1401, 130] on span "Выйти" at bounding box center [1409, 136] width 28 height 11
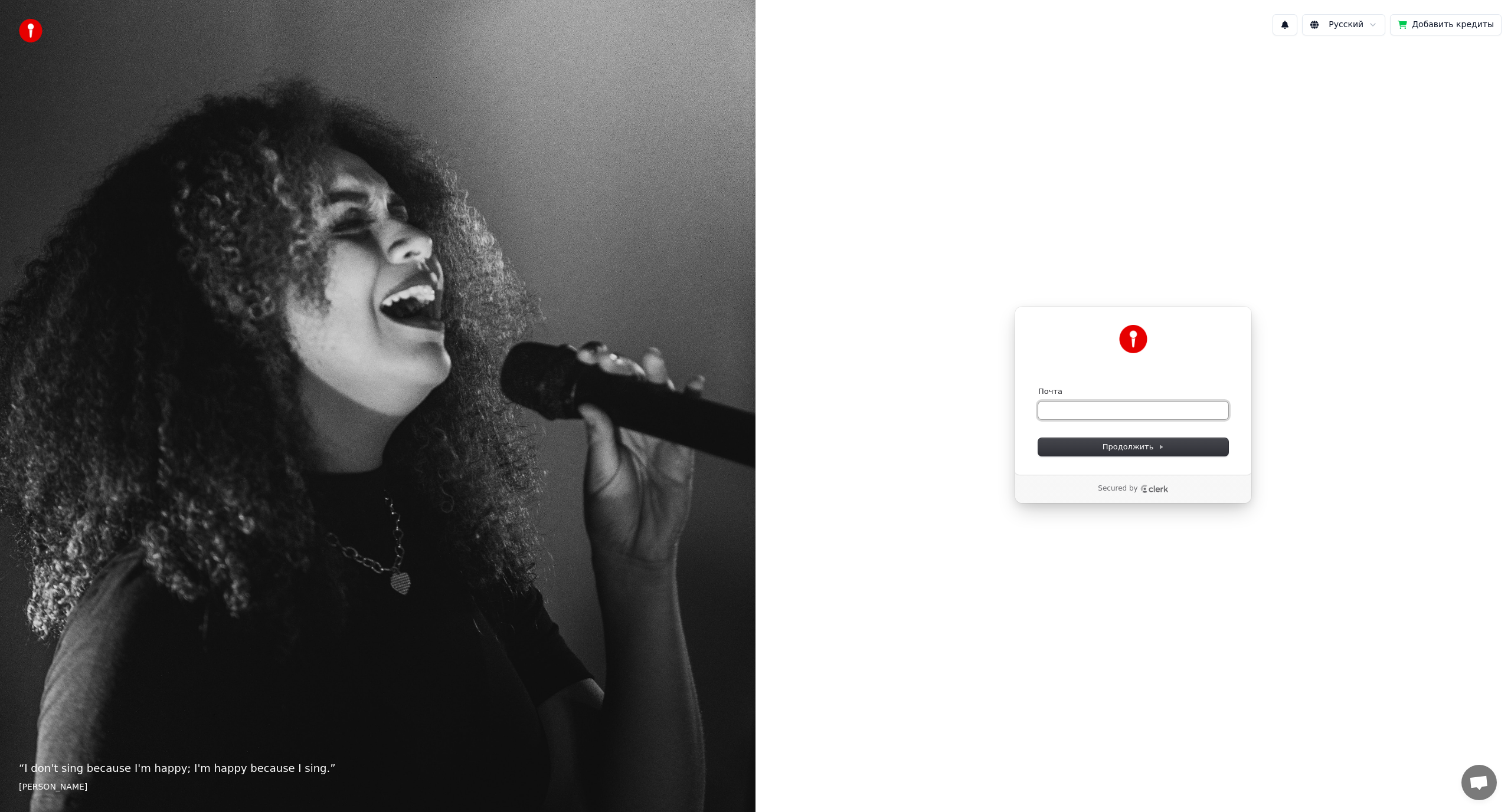
click at [1078, 408] on input "Почта" at bounding box center [1133, 410] width 190 height 18
paste input "**********"
click at [1114, 448] on span "Продолжить" at bounding box center [1133, 447] width 62 height 11
type input "**********"
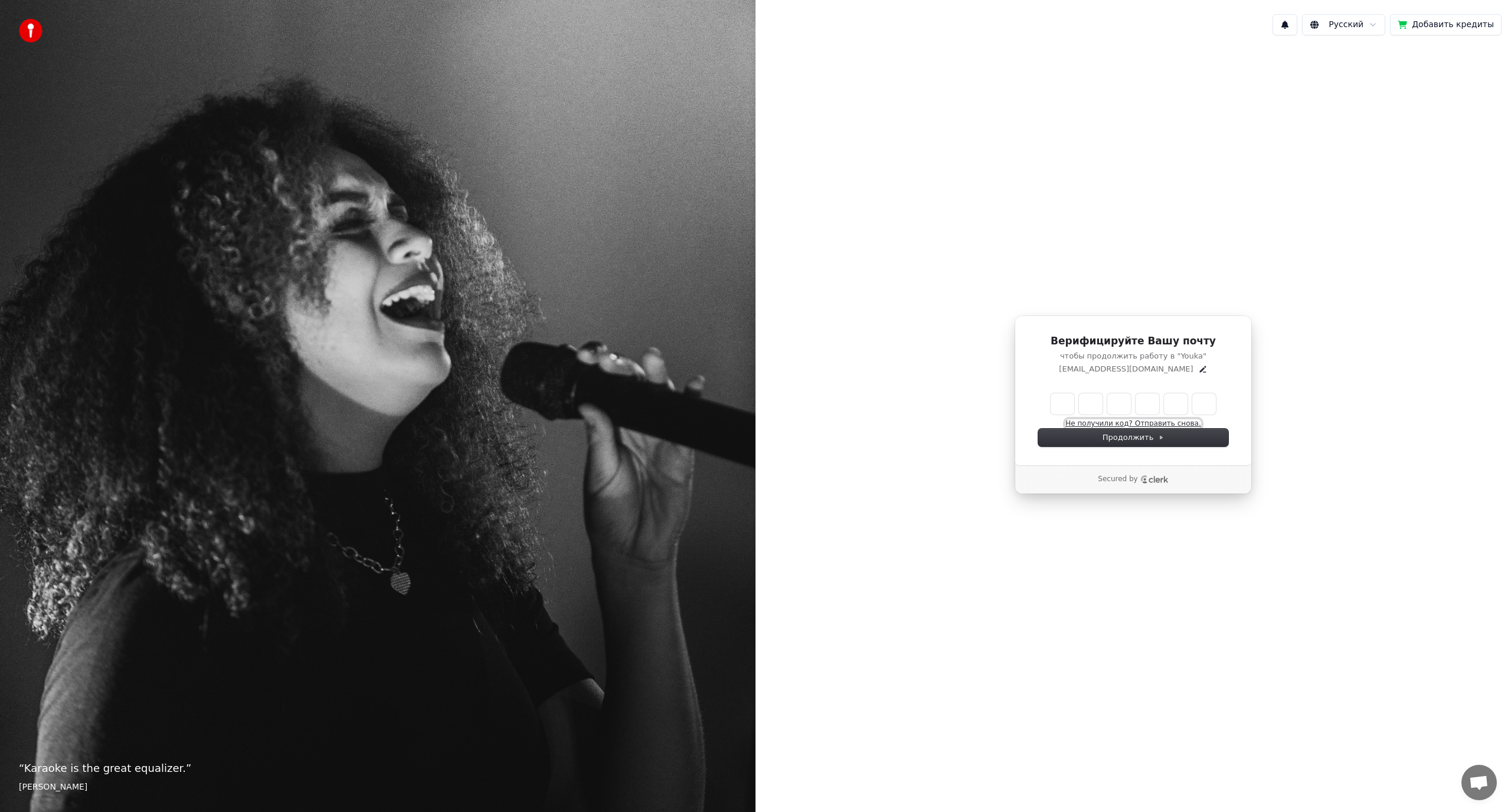
click at [1154, 424] on button "Не получили код? Отправить снова." at bounding box center [1133, 424] width 135 height 9
click at [1168, 422] on button "Не получили код? Отправить снова." at bounding box center [1133, 424] width 135 height 9
click at [1199, 369] on icon "Edit" at bounding box center [1202, 369] width 6 height 6
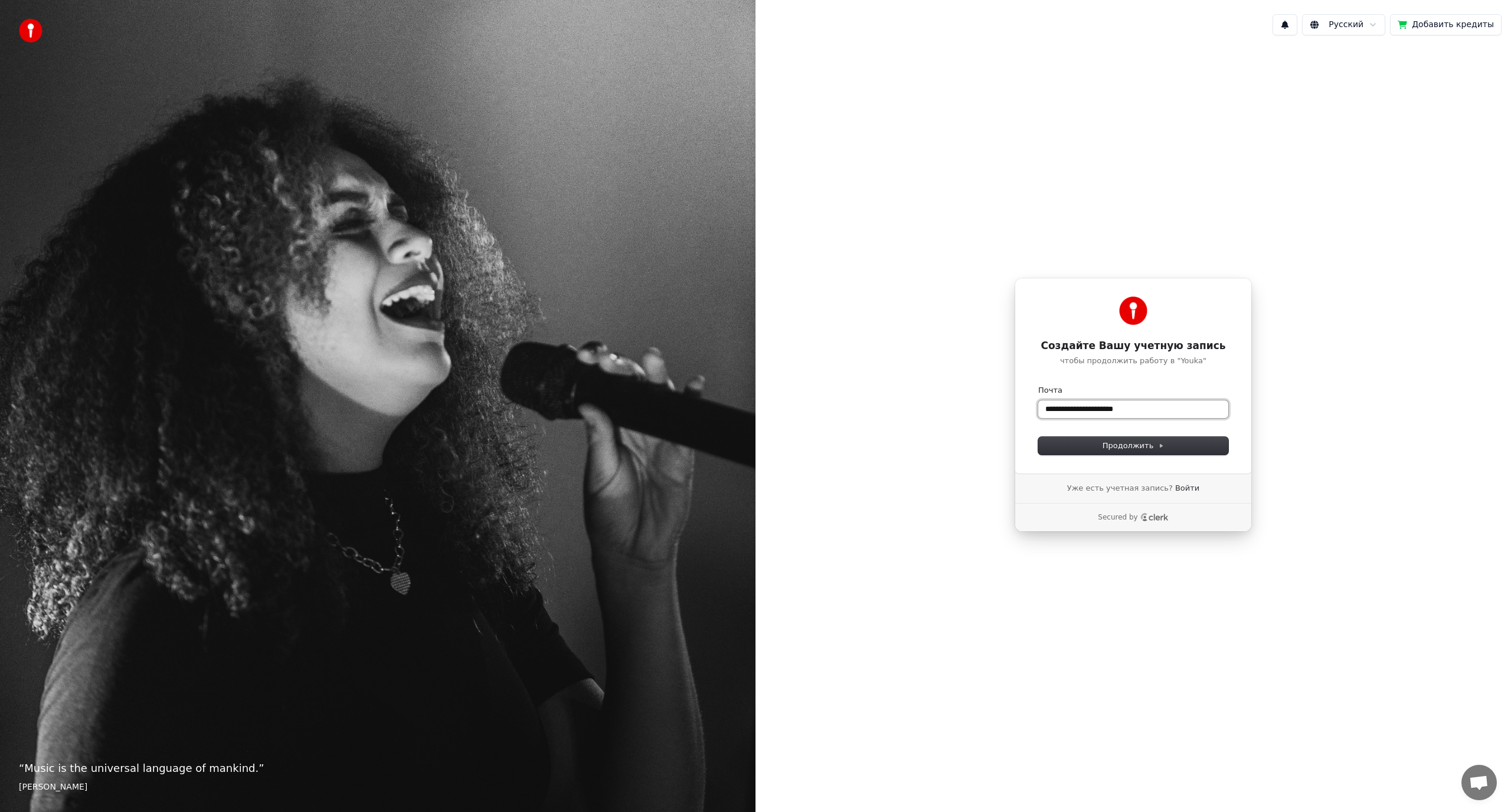
click at [1081, 407] on input "**********" at bounding box center [1133, 409] width 190 height 18
paste input "text"
click at [1109, 443] on span "Продолжить" at bounding box center [1133, 445] width 62 height 11
type input "**********"
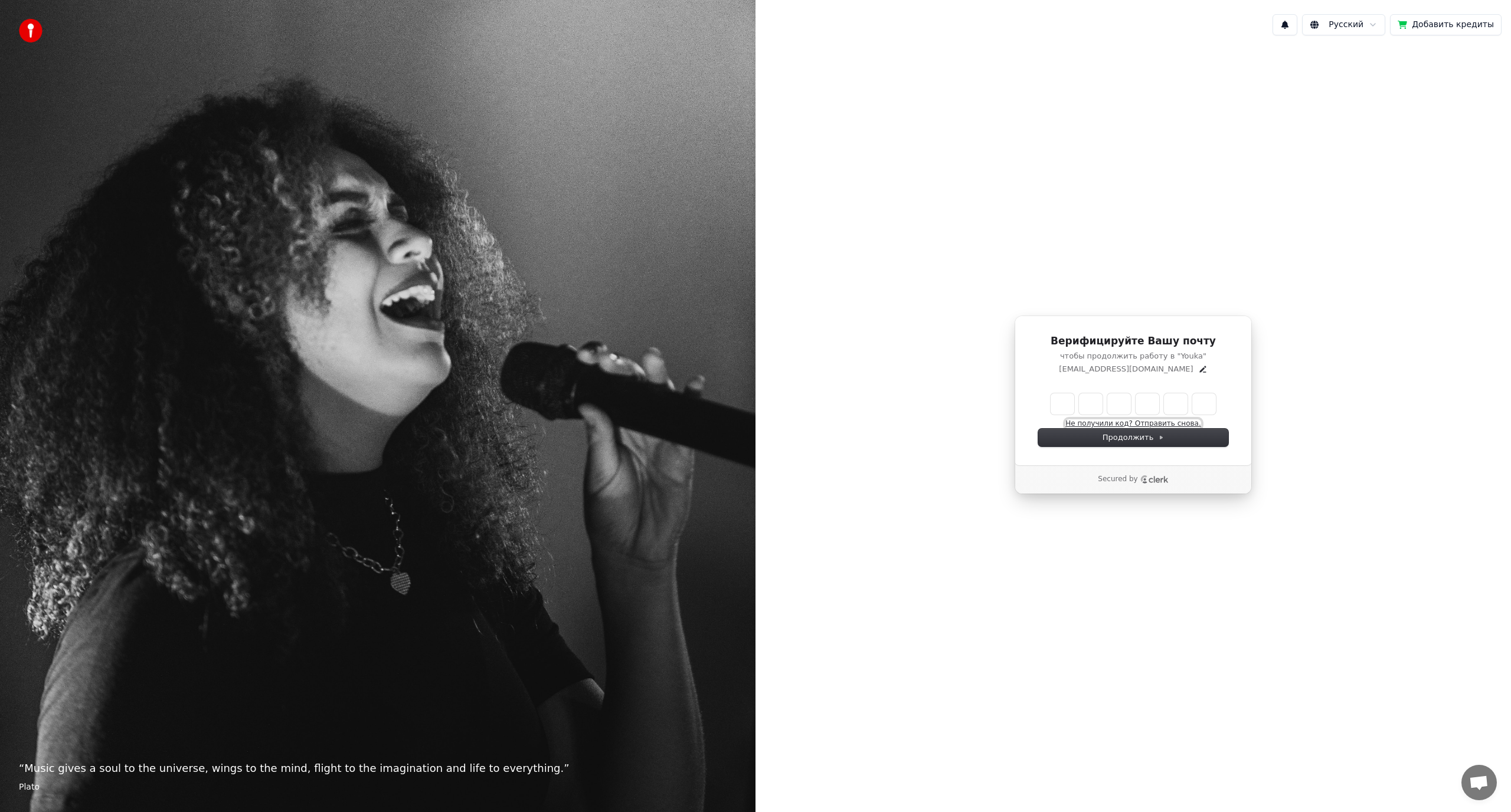
click at [1148, 421] on button "Не получили код? Отправить снова." at bounding box center [1133, 424] width 135 height 9
click at [1059, 400] on input "Enter verification code" at bounding box center [1133, 405] width 166 height 21
paste input "******"
type input "******"
